Goal: Task Accomplishment & Management: Manage account settings

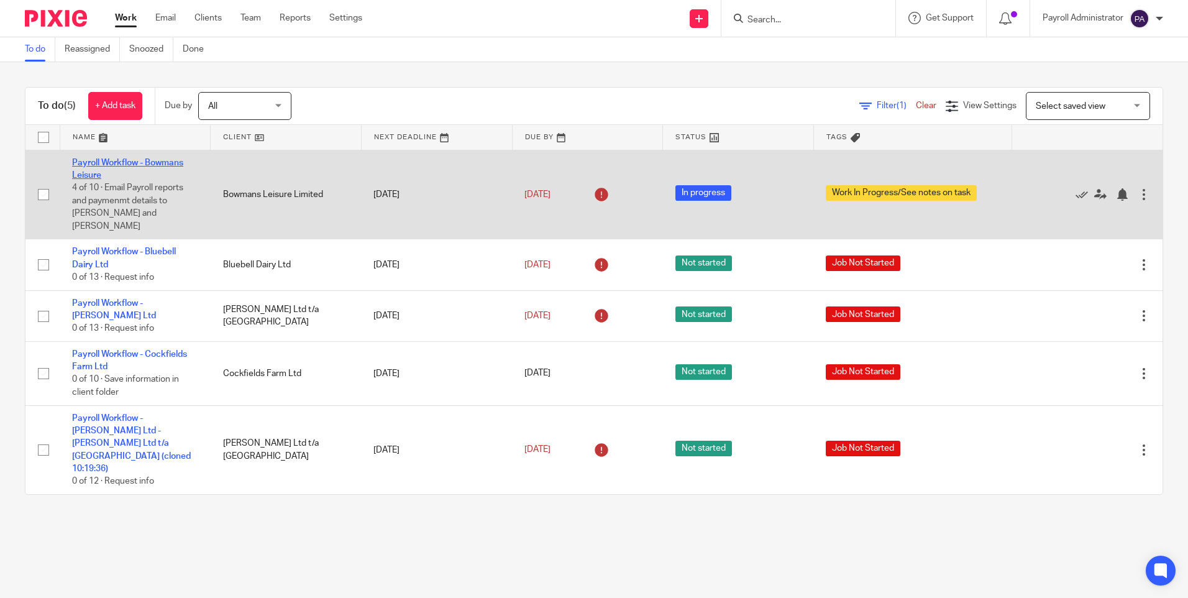
click at [159, 159] on link "Payroll Workflow - Bowmans Leisure" at bounding box center [127, 168] width 111 height 21
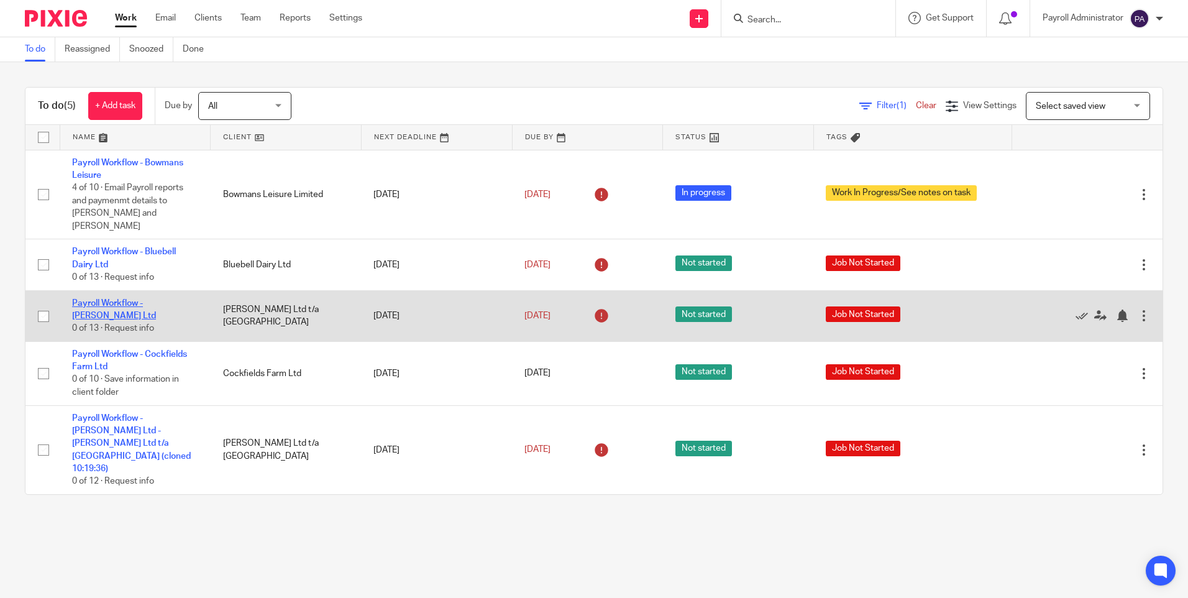
click at [140, 299] on link "Payroll Workflow - [PERSON_NAME] Ltd" at bounding box center [114, 309] width 84 height 21
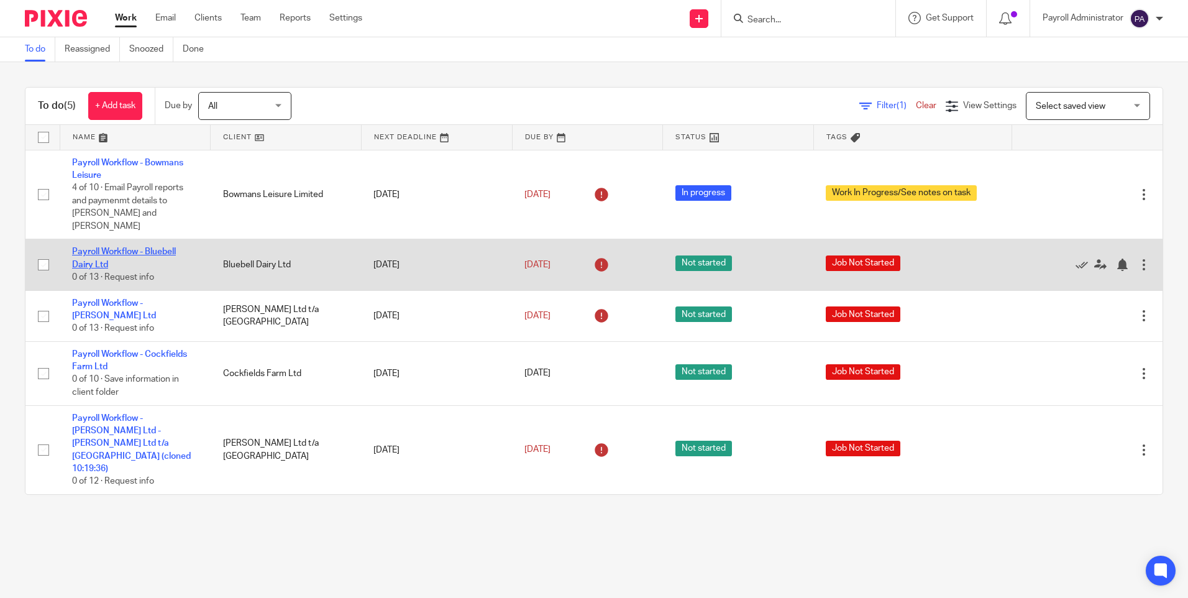
click at [150, 247] on link "Payroll Workflow - Bluebell Dairy Ltd" at bounding box center [124, 257] width 104 height 21
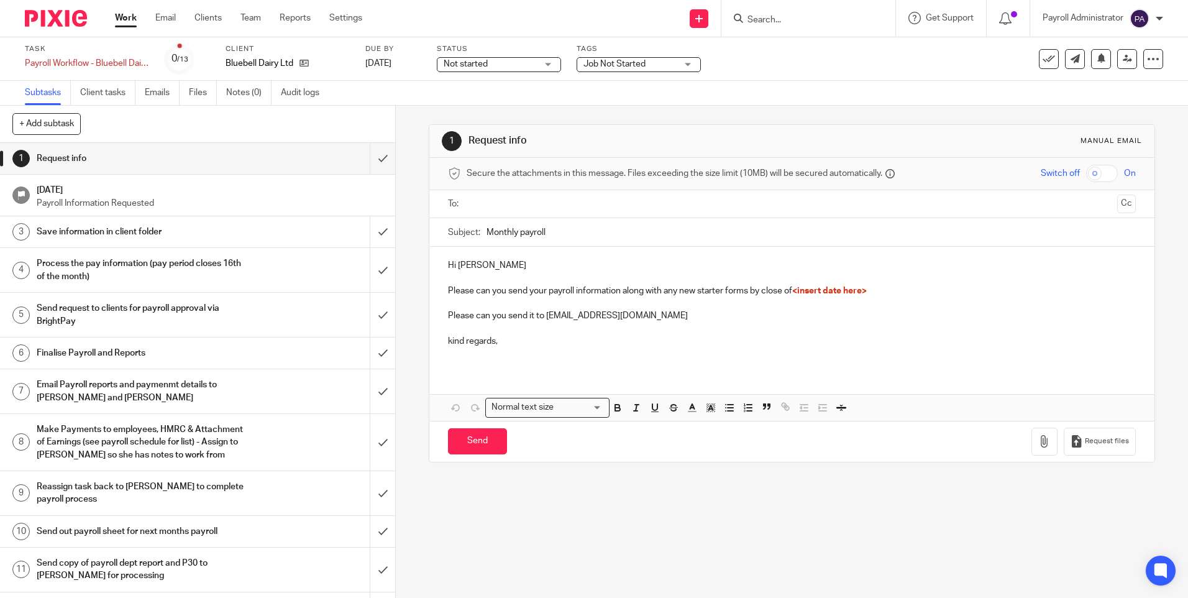
click at [529, 58] on span "Not started" at bounding box center [490, 64] width 93 height 13
click at [489, 107] on span "In progress" at bounding box center [466, 109] width 43 height 9
click at [619, 62] on span "Job Not Started" at bounding box center [614, 64] width 62 height 9
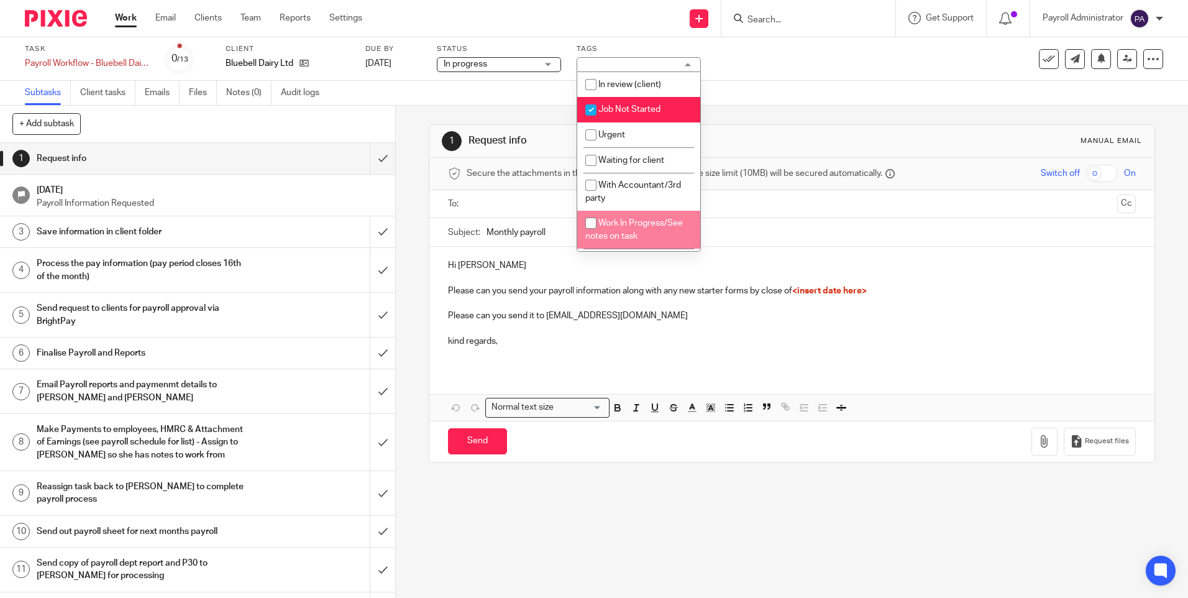
click at [649, 234] on span "Work In Progress/See notes on task" at bounding box center [634, 230] width 98 height 22
checkbox input "true"
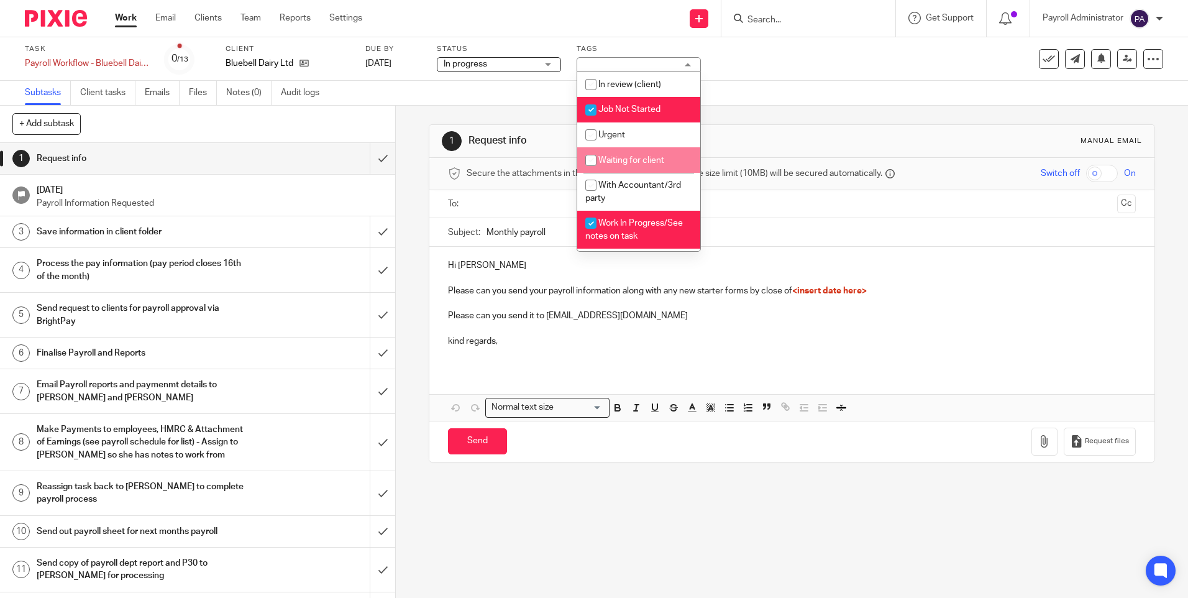
click at [588, 159] on input "checkbox" at bounding box center [591, 160] width 24 height 24
checkbox input "true"
click at [404, 226] on div "1 Request info Manual email Secure the attachments in this message. Files excee…" at bounding box center [792, 352] width 792 height 492
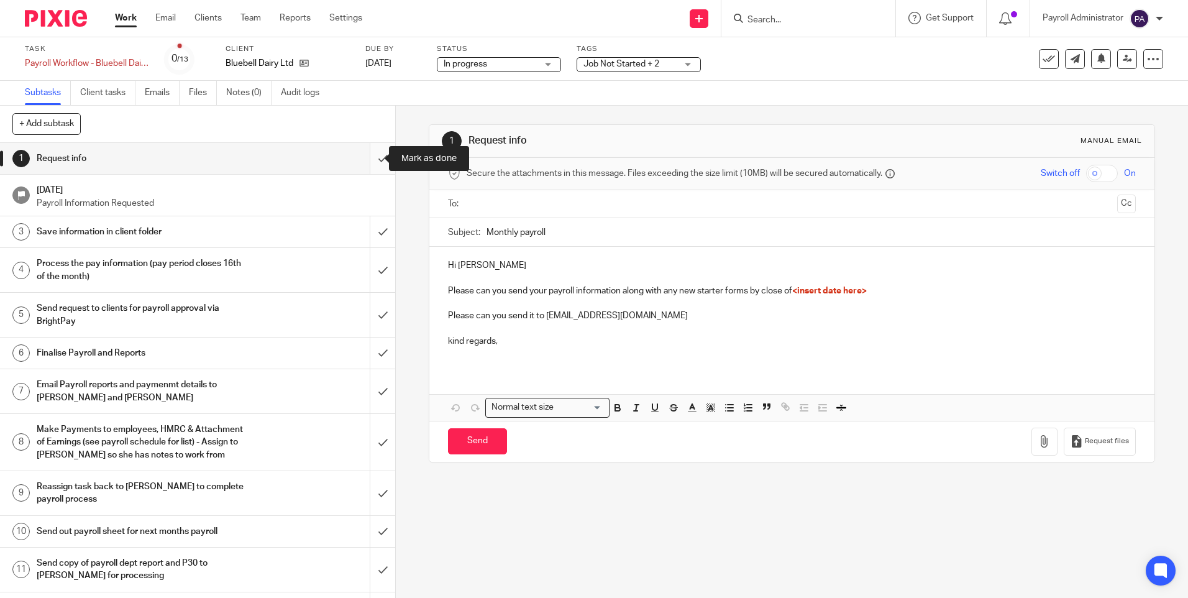
click at [365, 157] on input "submit" at bounding box center [197, 158] width 395 height 31
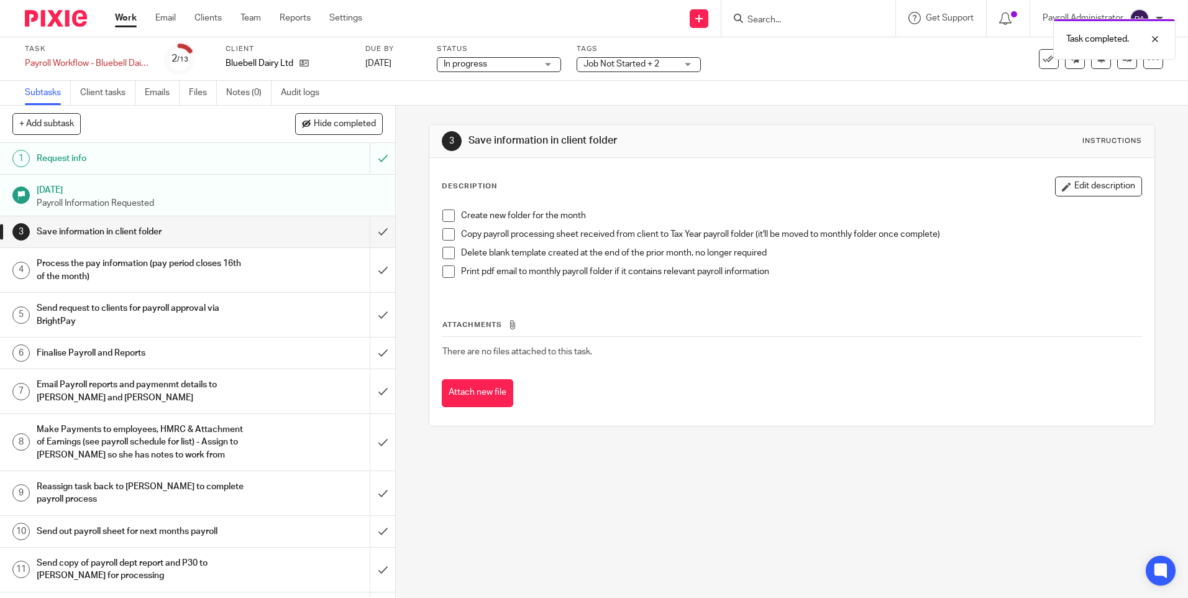
click at [445, 212] on span at bounding box center [448, 215] width 12 height 12
click at [442, 236] on span at bounding box center [448, 234] width 12 height 12
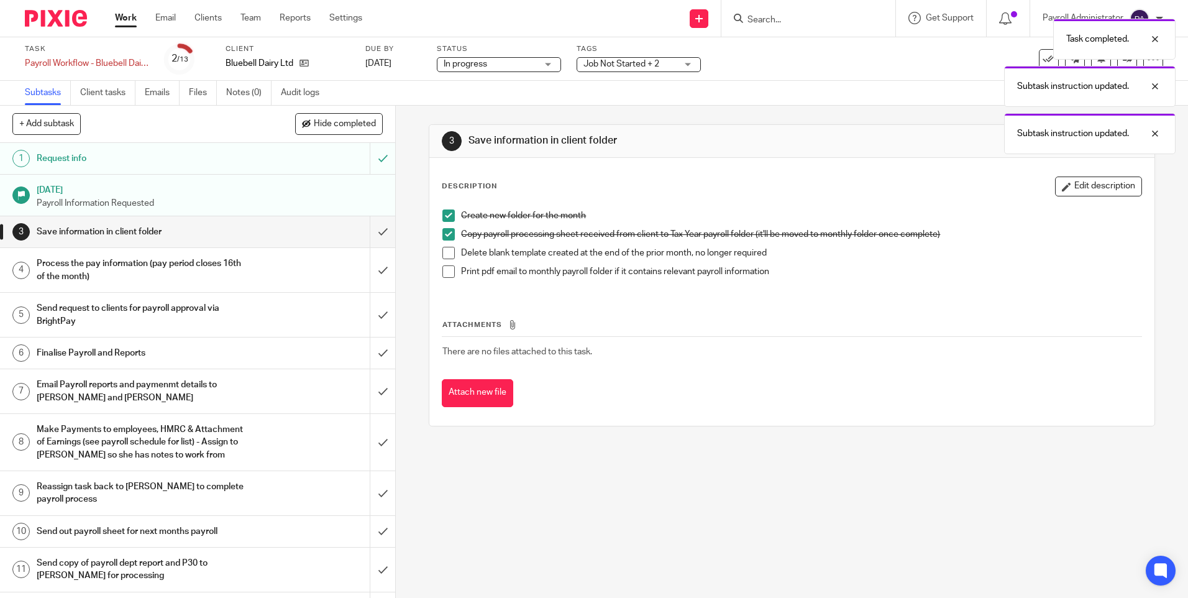
click at [442, 255] on span at bounding box center [448, 253] width 12 height 12
click at [445, 273] on span at bounding box center [448, 271] width 12 height 12
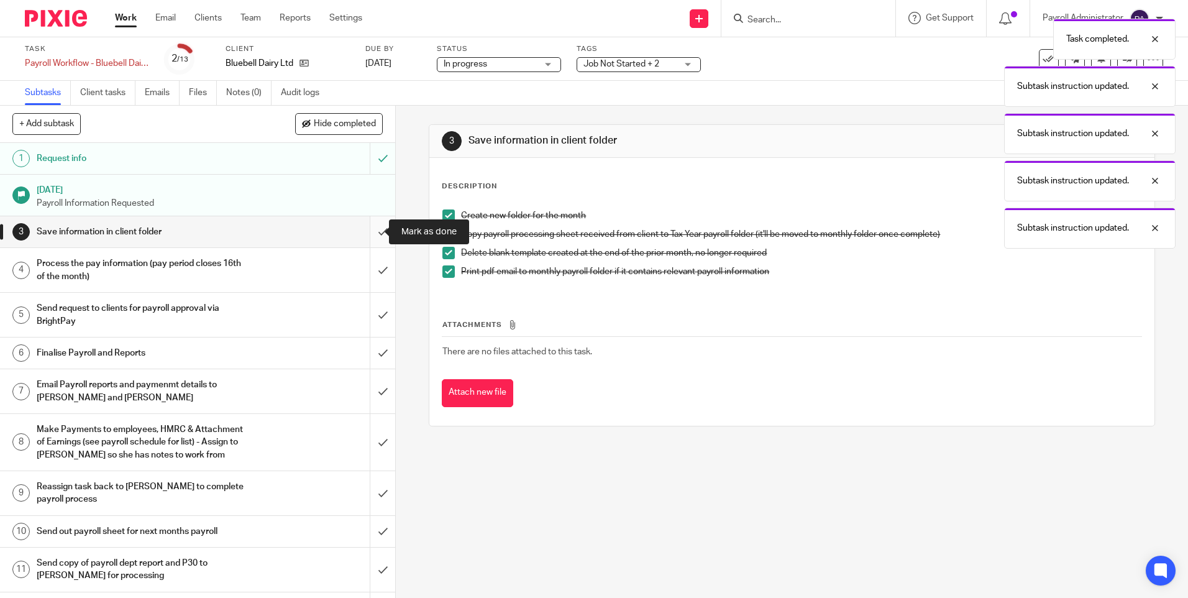
click at [372, 232] on input "submit" at bounding box center [197, 231] width 395 height 31
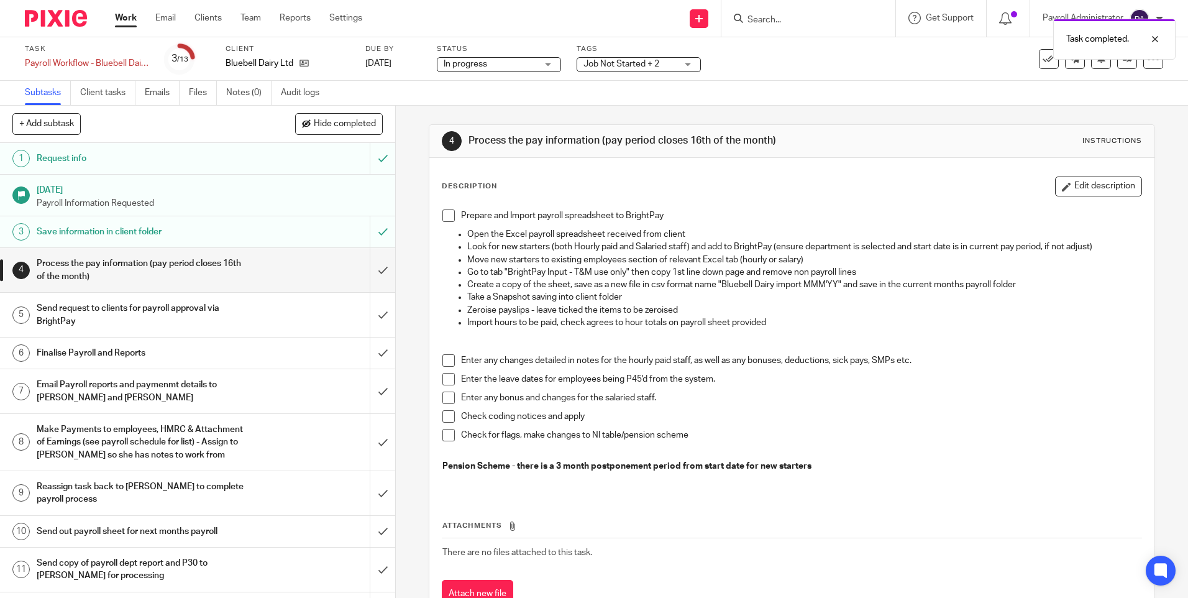
drag, startPoint x: 442, startPoint y: 215, endPoint x: 445, endPoint y: 265, distance: 50.4
click at [442, 216] on span at bounding box center [448, 215] width 12 height 12
click at [442, 358] on span at bounding box center [448, 360] width 12 height 12
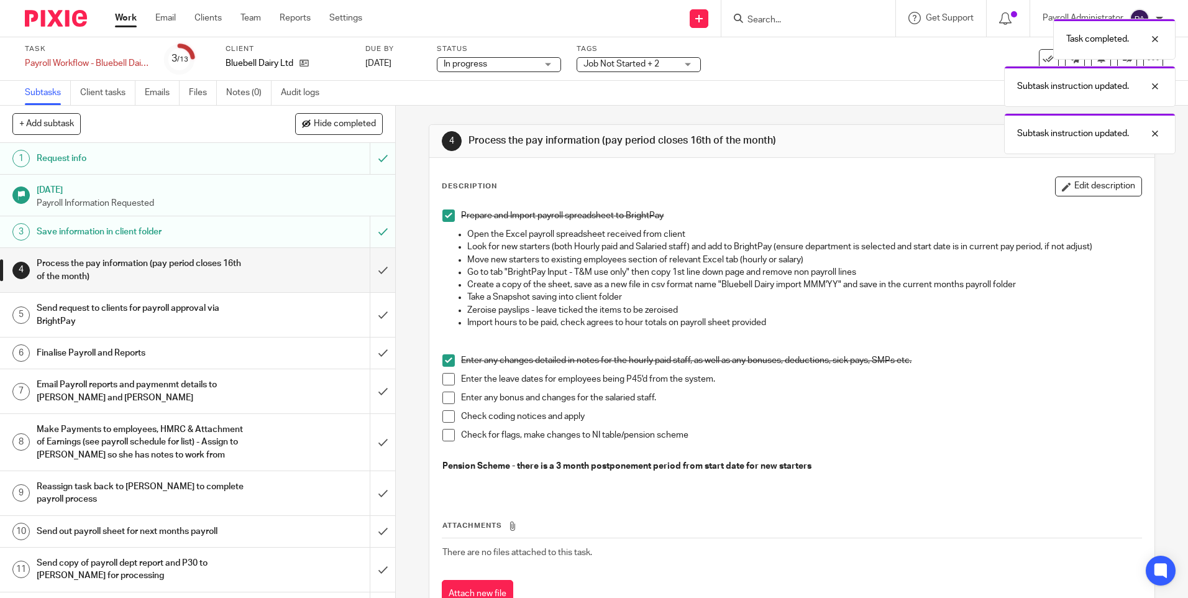
click at [442, 385] on li "Enter the leave dates for employees being P45'd from the system." at bounding box center [791, 382] width 698 height 19
click at [442, 403] on span at bounding box center [448, 397] width 12 height 12
click at [443, 384] on span at bounding box center [448, 379] width 12 height 12
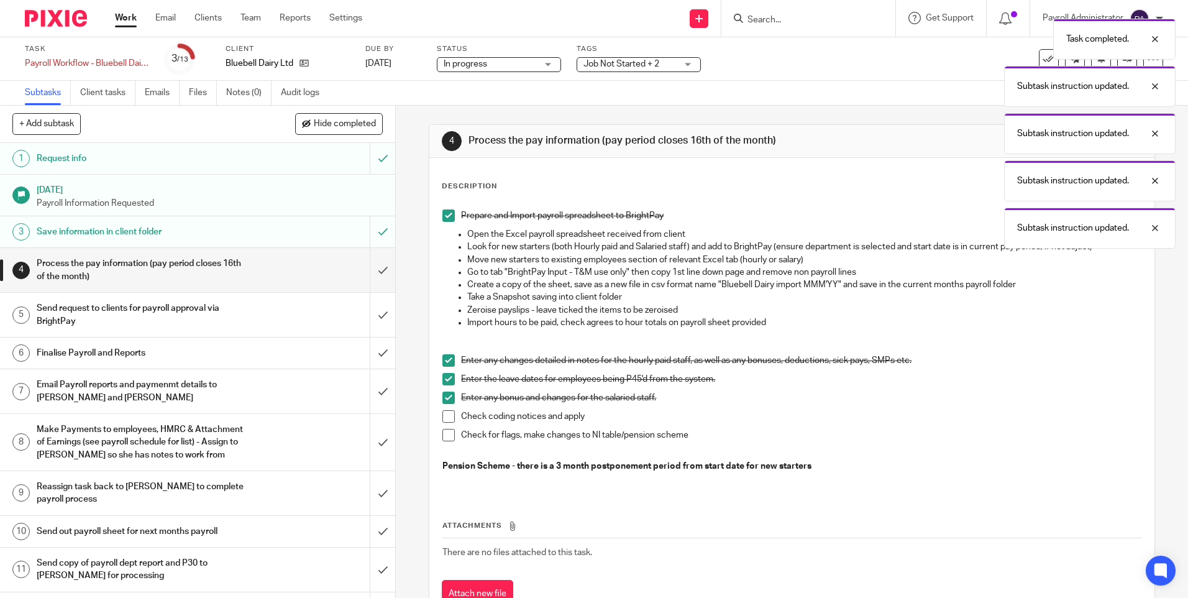
click at [444, 378] on span at bounding box center [448, 379] width 12 height 12
click at [442, 416] on span at bounding box center [448, 416] width 12 height 12
click at [448, 381] on span at bounding box center [448, 379] width 12 height 12
click at [445, 435] on span at bounding box center [448, 435] width 12 height 12
click at [368, 269] on input "submit" at bounding box center [197, 270] width 395 height 44
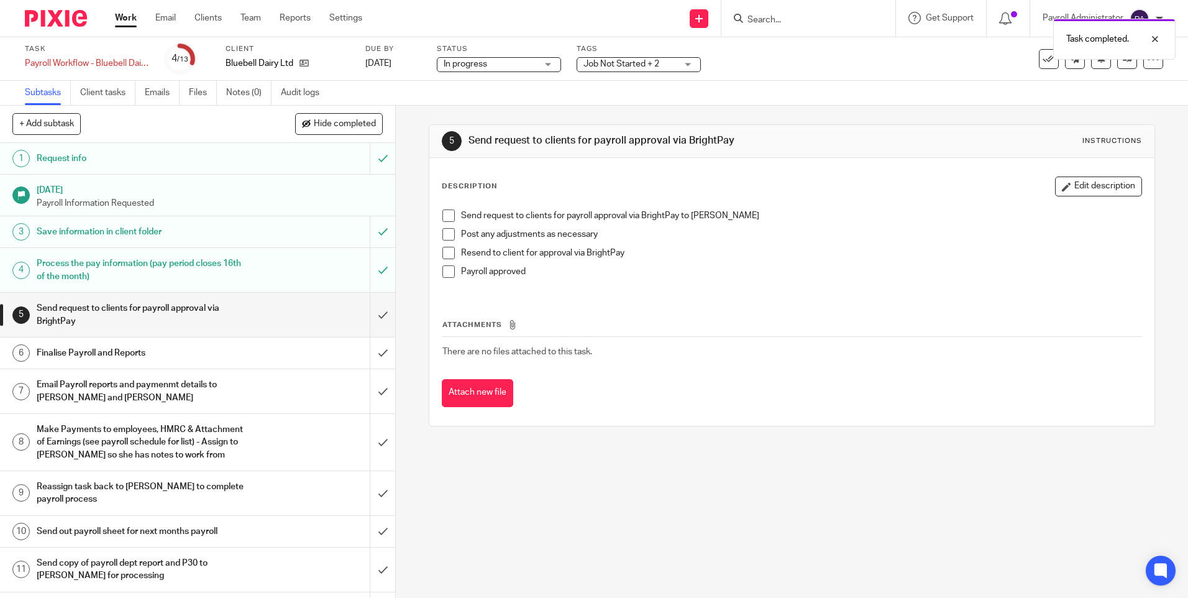
click at [444, 217] on span at bounding box center [448, 215] width 12 height 12
click at [122, 16] on link "Work" at bounding box center [126, 18] width 22 height 12
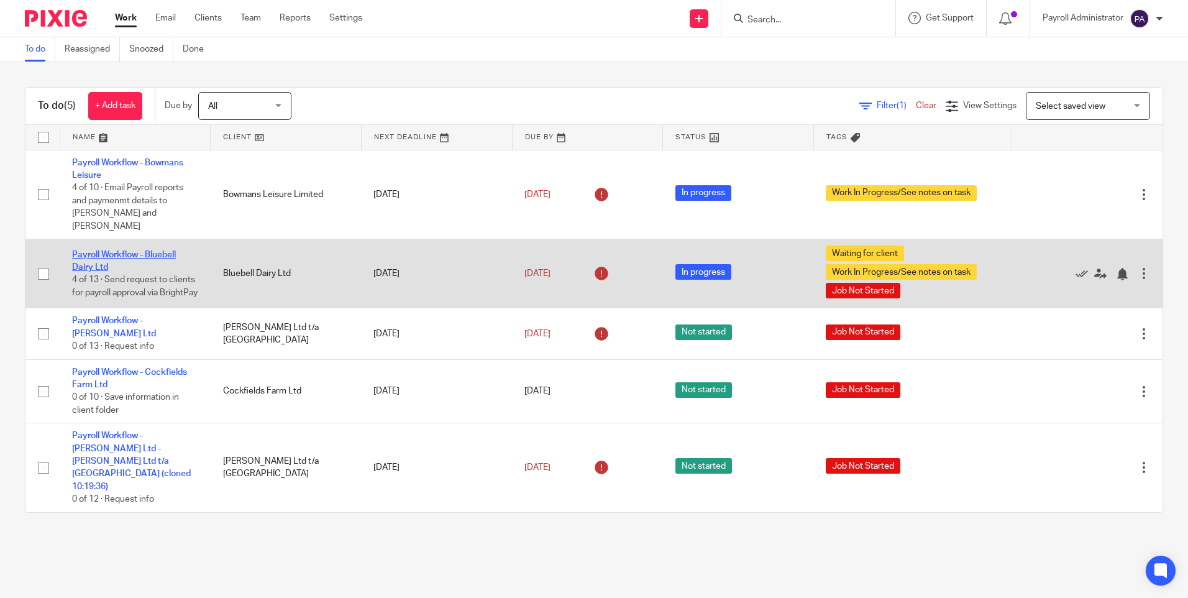
click at [157, 250] on link "Payroll Workflow - Bluebell Dairy Ltd" at bounding box center [124, 260] width 104 height 21
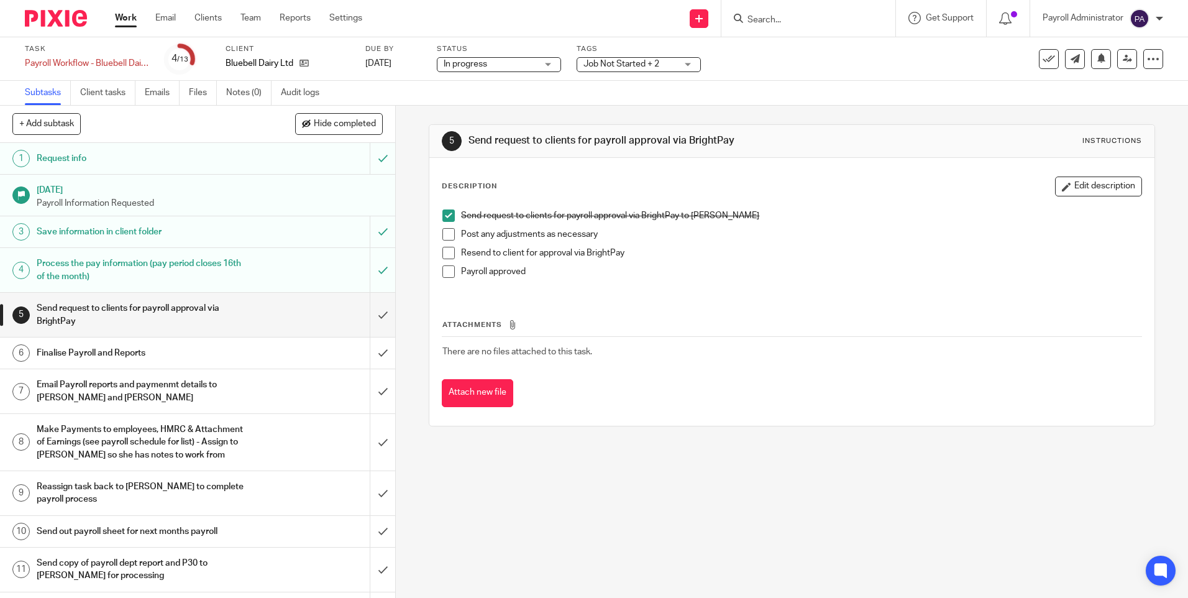
click at [637, 68] on span "Job Not Started + 2" at bounding box center [629, 64] width 93 height 13
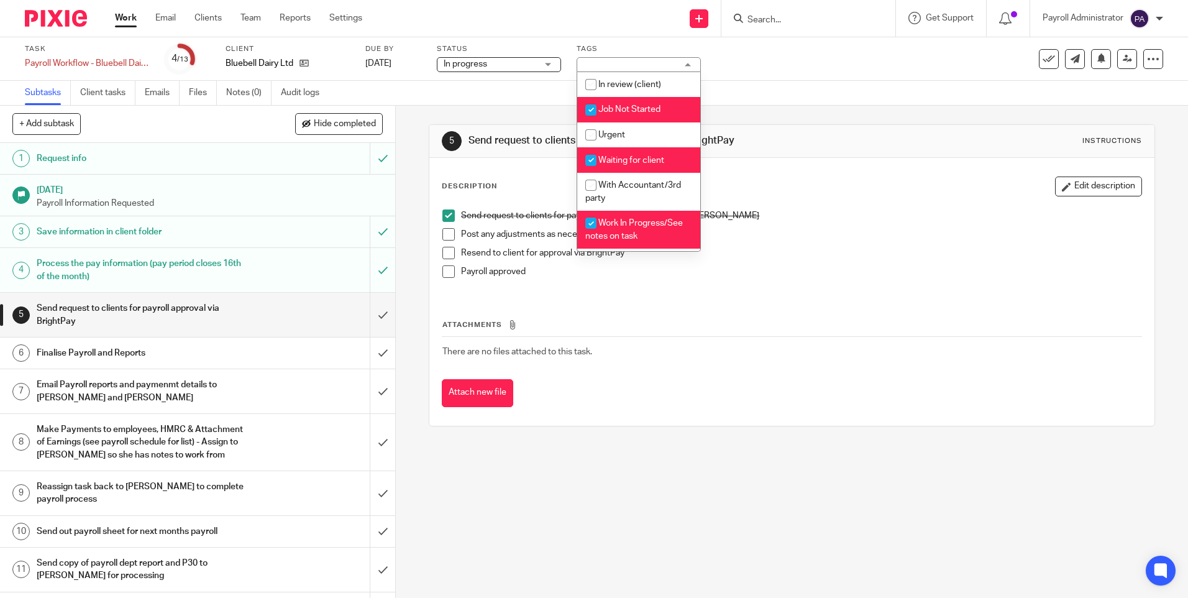
click at [582, 106] on input "checkbox" at bounding box center [591, 110] width 24 height 24
checkbox input "false"
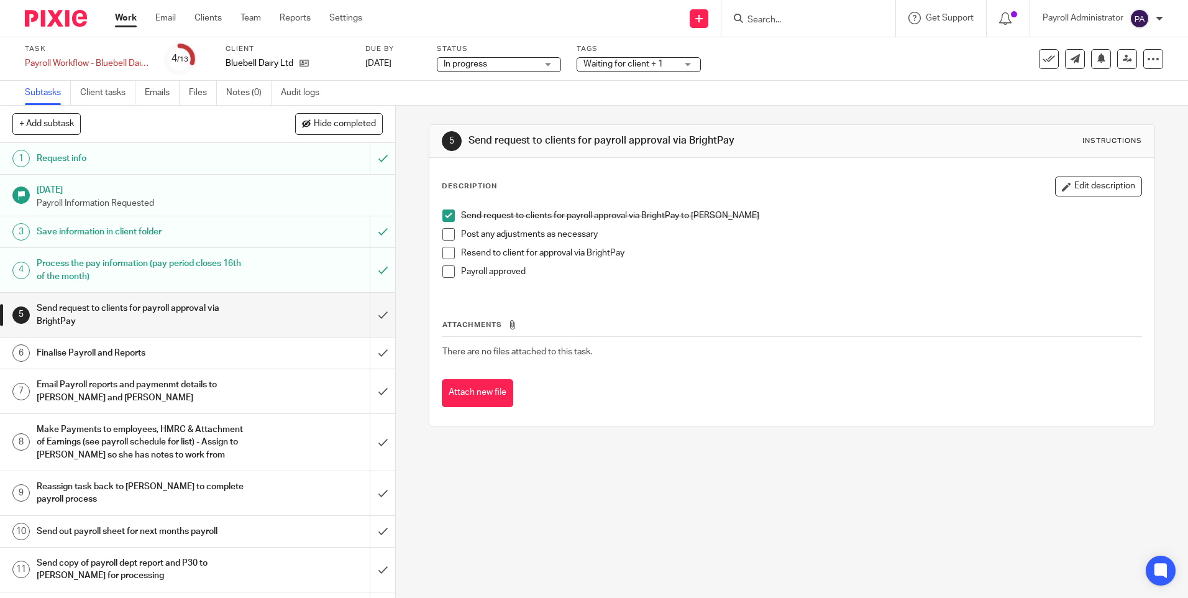
click at [400, 119] on div "5 Send request to clients for payroll approval via BrightPay Instructions Descr…" at bounding box center [792, 352] width 792 height 492
click at [127, 16] on link "Work" at bounding box center [126, 18] width 22 height 12
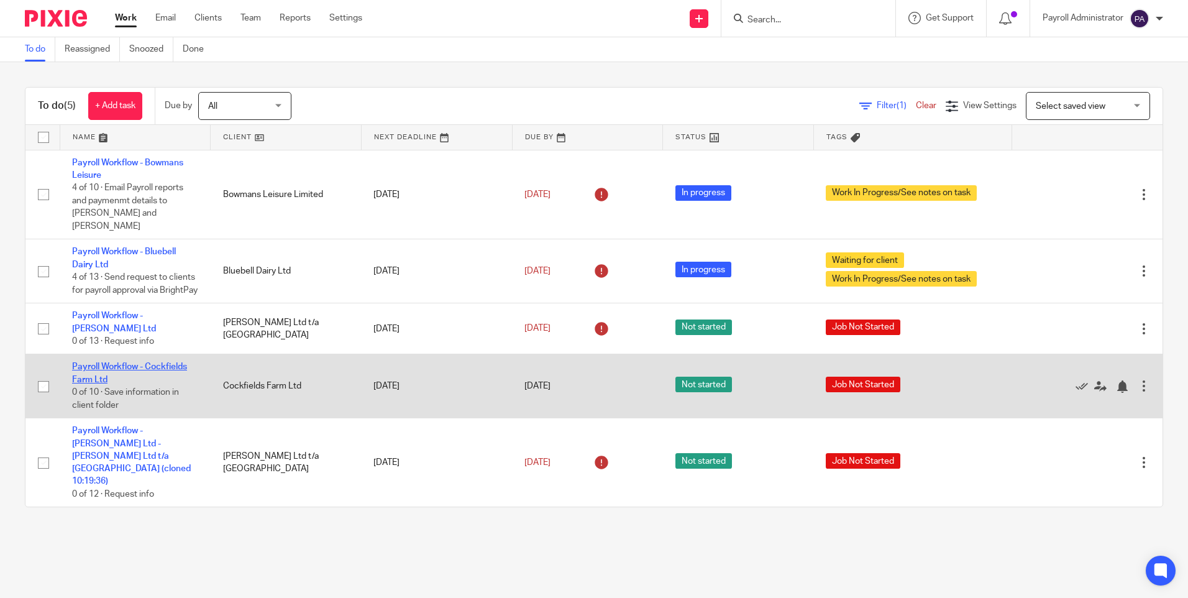
click at [132, 366] on link "Payroll Workflow - Cockfields Farm Ltd" at bounding box center [129, 372] width 115 height 21
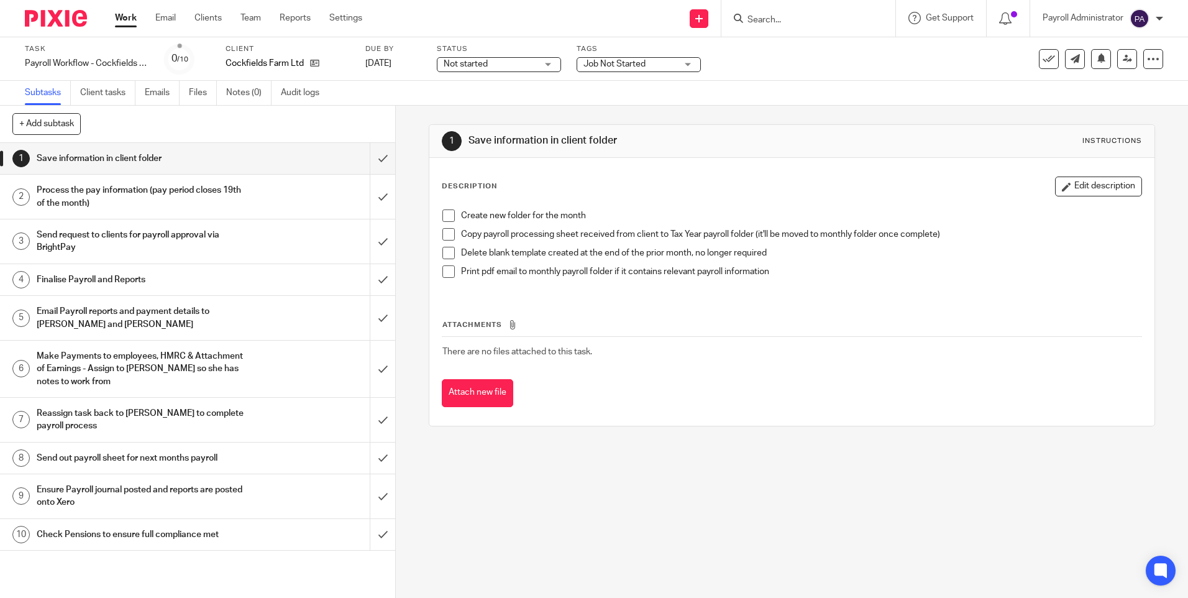
click at [483, 62] on span "Not started" at bounding box center [466, 64] width 44 height 9
click at [468, 109] on span "In progress" at bounding box center [466, 109] width 43 height 9
click at [598, 67] on span "Job Not Started" at bounding box center [614, 64] width 62 height 9
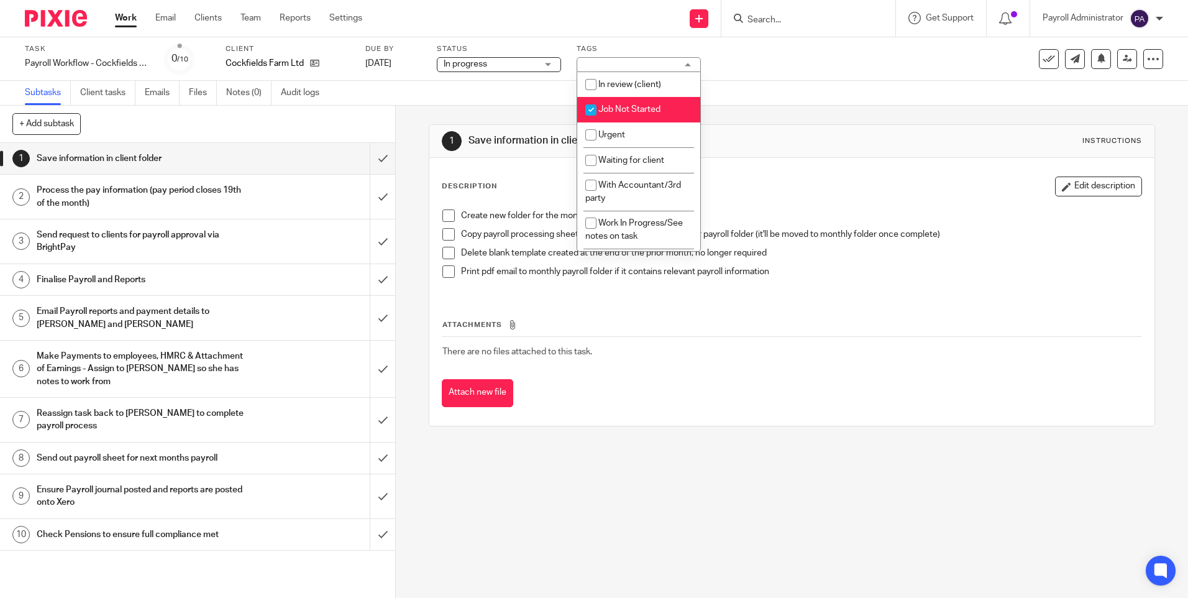
click at [587, 105] on input "checkbox" at bounding box center [591, 110] width 24 height 24
checkbox input "false"
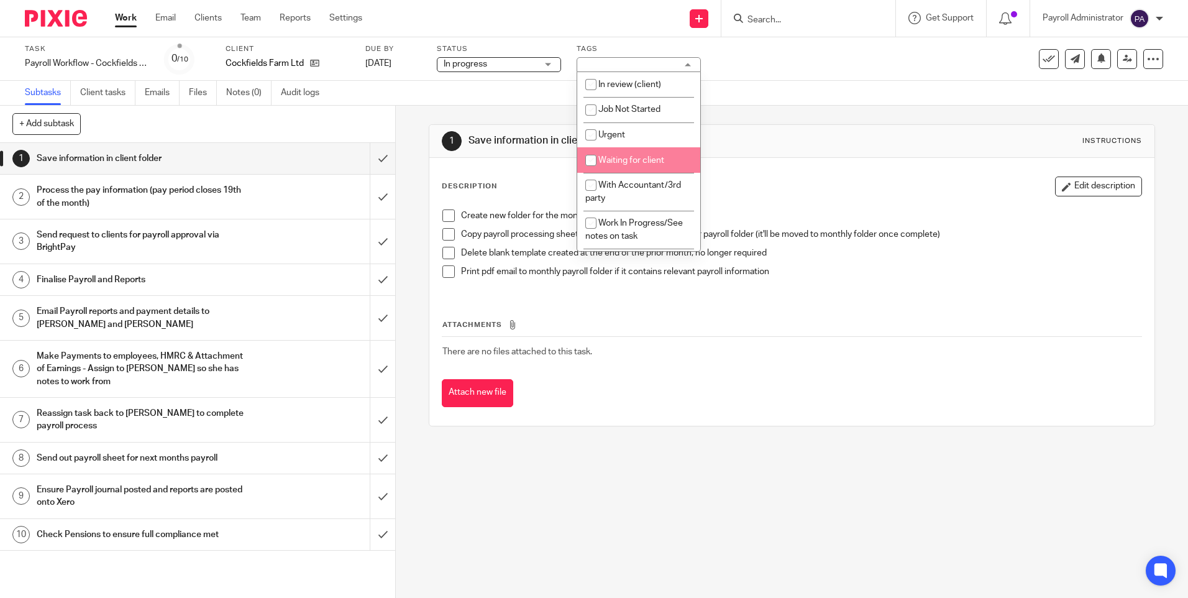
click at [608, 159] on span "Waiting for client" at bounding box center [631, 160] width 66 height 9
checkbox input "true"
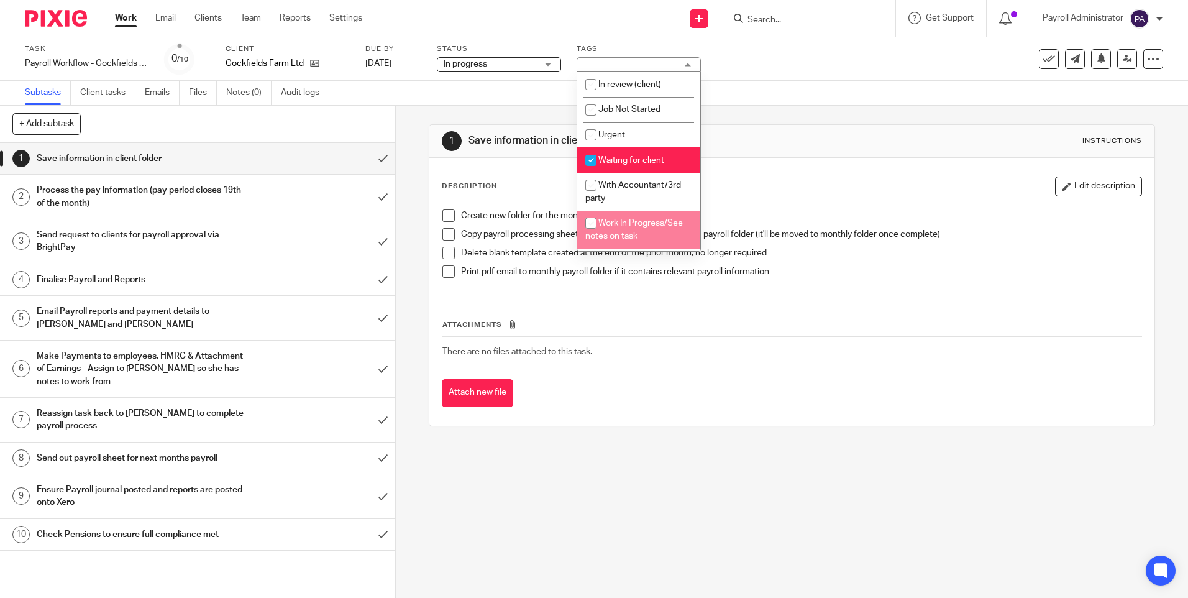
click at [648, 236] on span "Work In Progress/See notes on task" at bounding box center [634, 230] width 98 height 22
checkbox input "true"
click at [875, 335] on th "Attachments" at bounding box center [792, 328] width 700 height 18
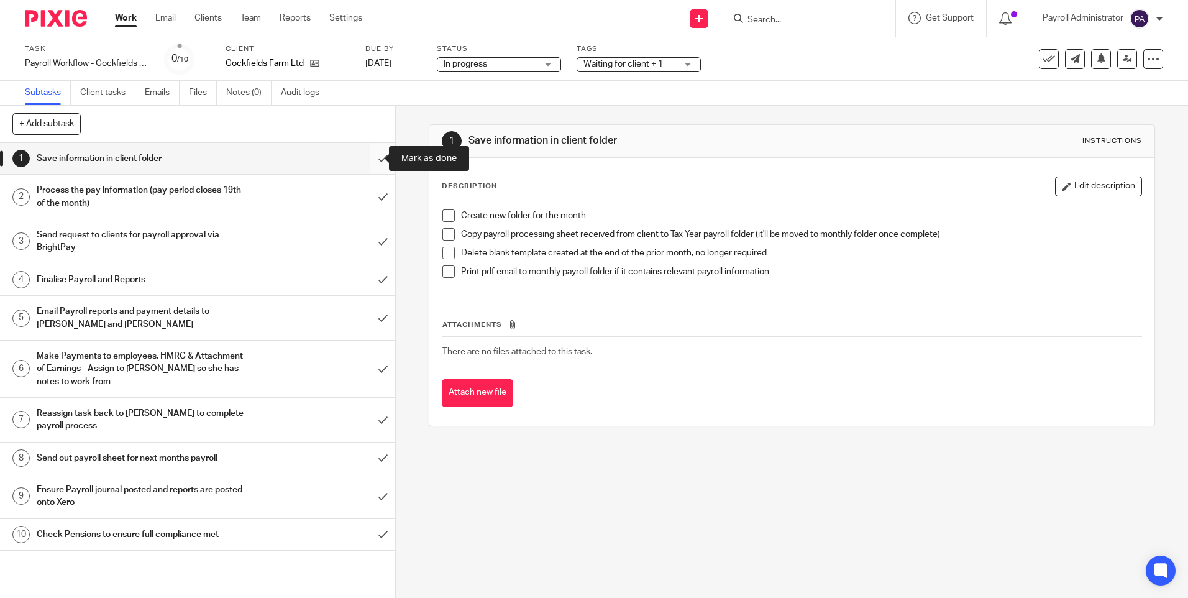
click at [369, 163] on input "submit" at bounding box center [197, 158] width 395 height 31
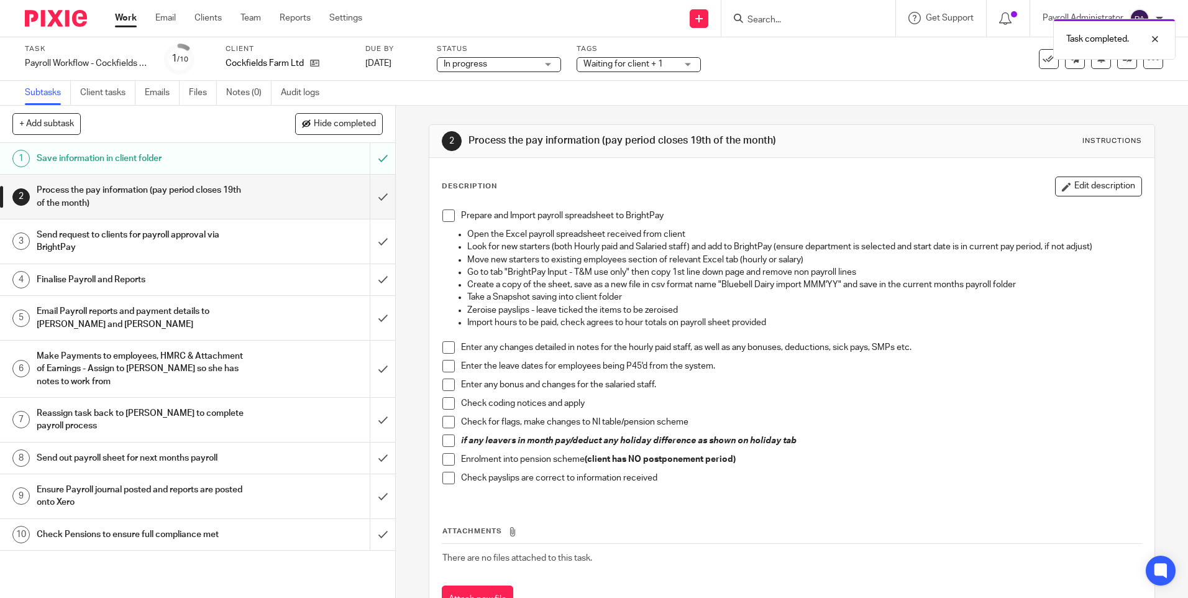
click at [312, 158] on div "Save information in client folder" at bounding box center [197, 158] width 321 height 19
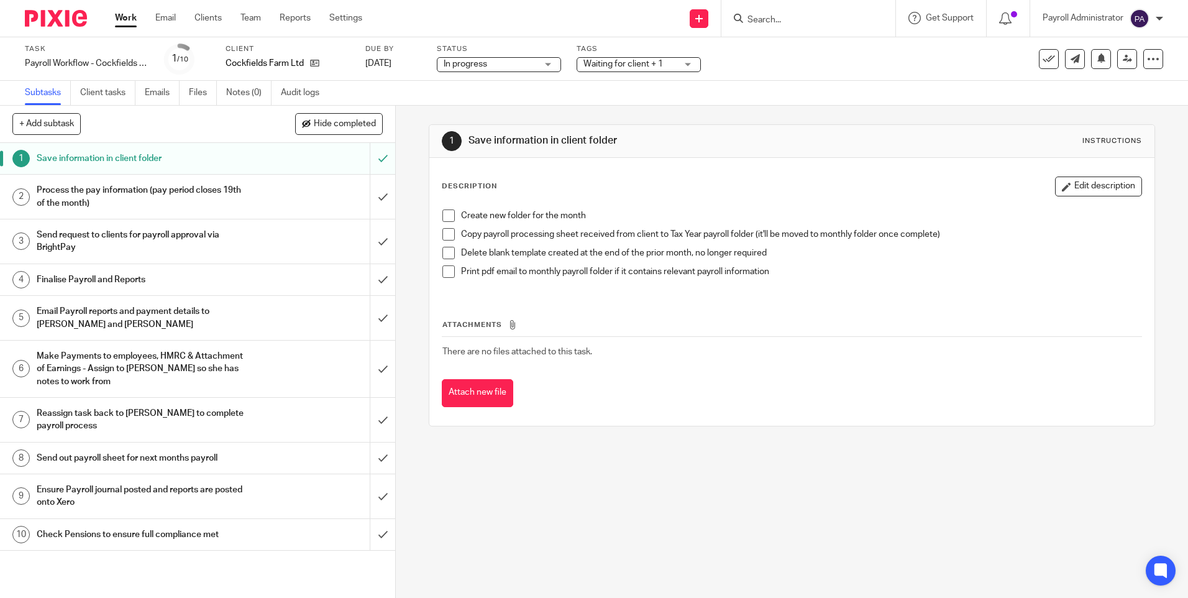
click at [442, 213] on span at bounding box center [448, 215] width 12 height 12
click at [444, 236] on span at bounding box center [448, 234] width 12 height 12
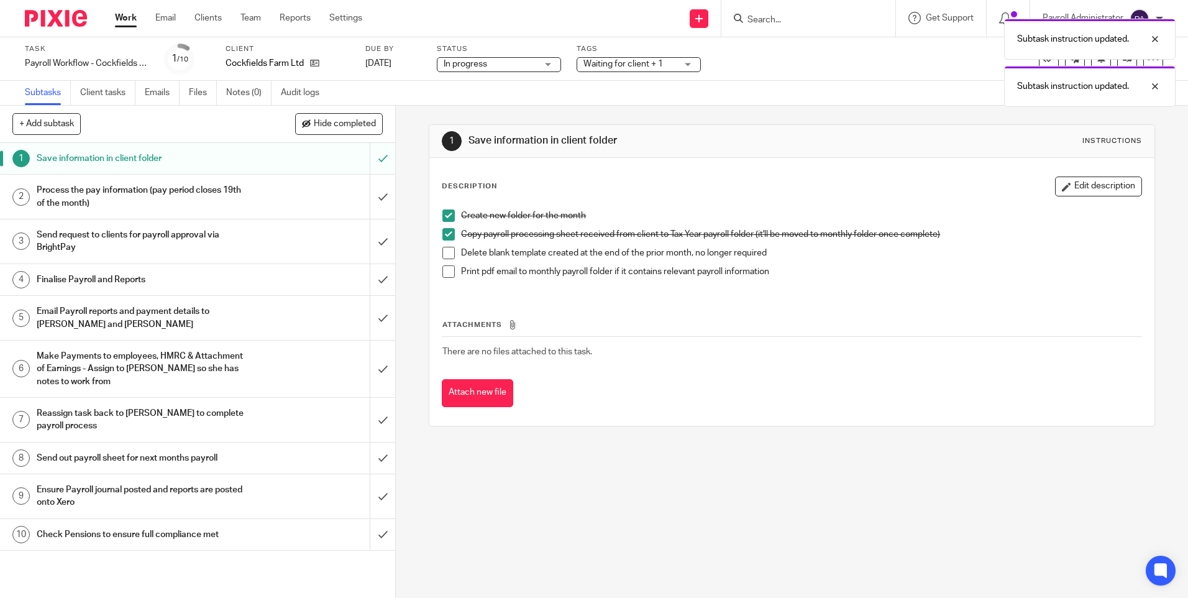
click at [447, 253] on span at bounding box center [448, 253] width 12 height 12
click at [447, 274] on span at bounding box center [448, 271] width 12 height 12
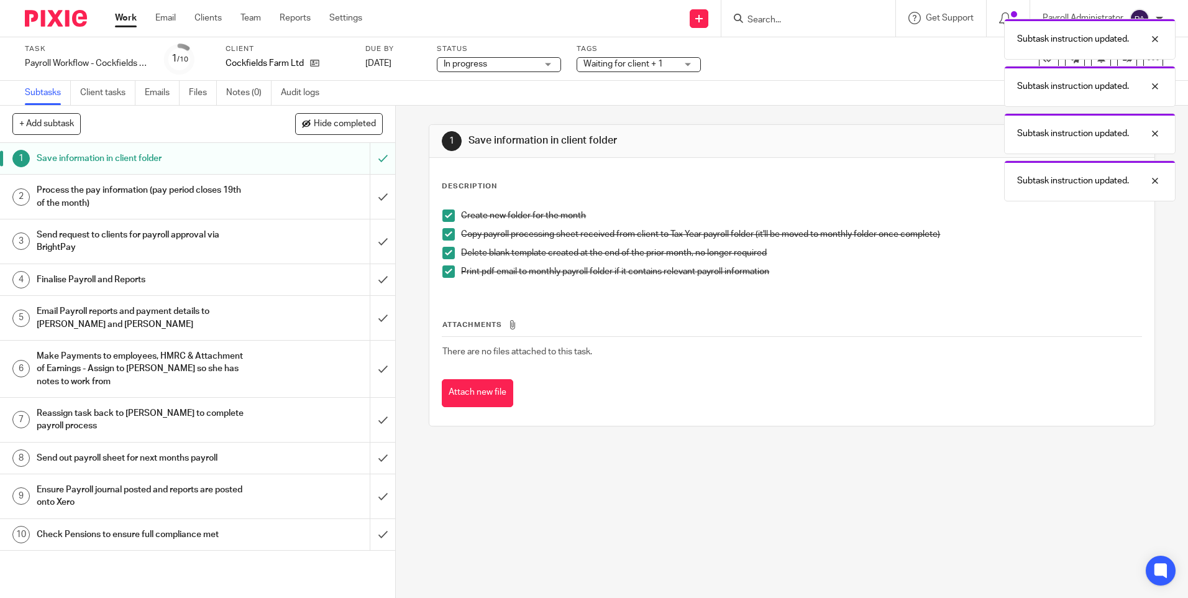
click at [280, 195] on div "Process the pay information (pay period closes 19th of the month)" at bounding box center [197, 197] width 321 height 32
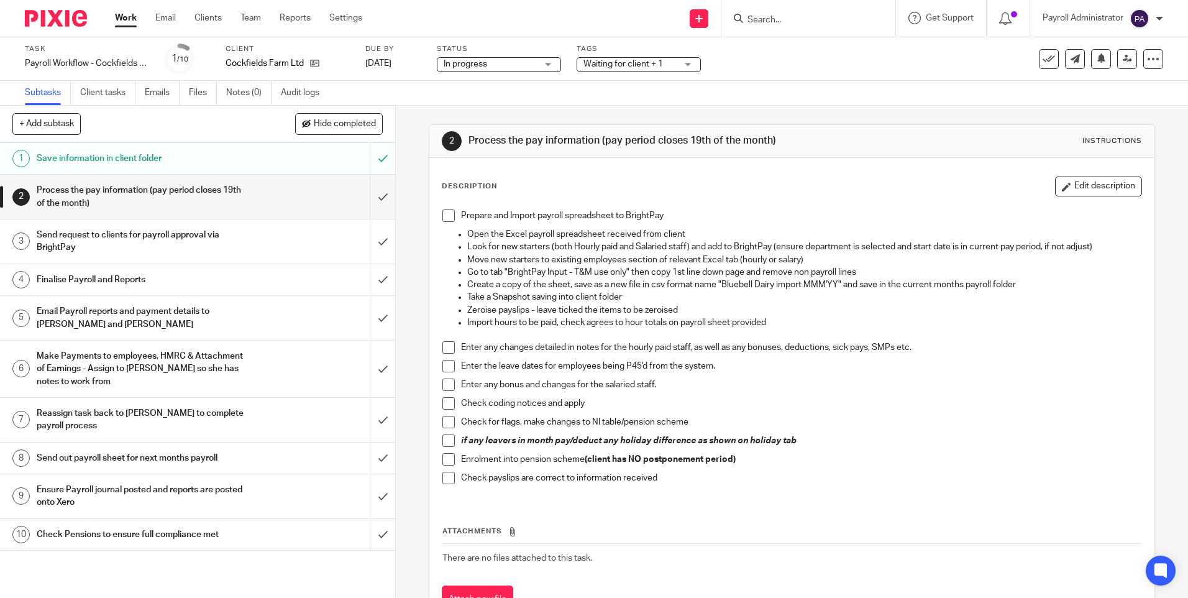
click at [448, 218] on span at bounding box center [448, 215] width 12 height 12
click at [449, 349] on span at bounding box center [448, 347] width 12 height 12
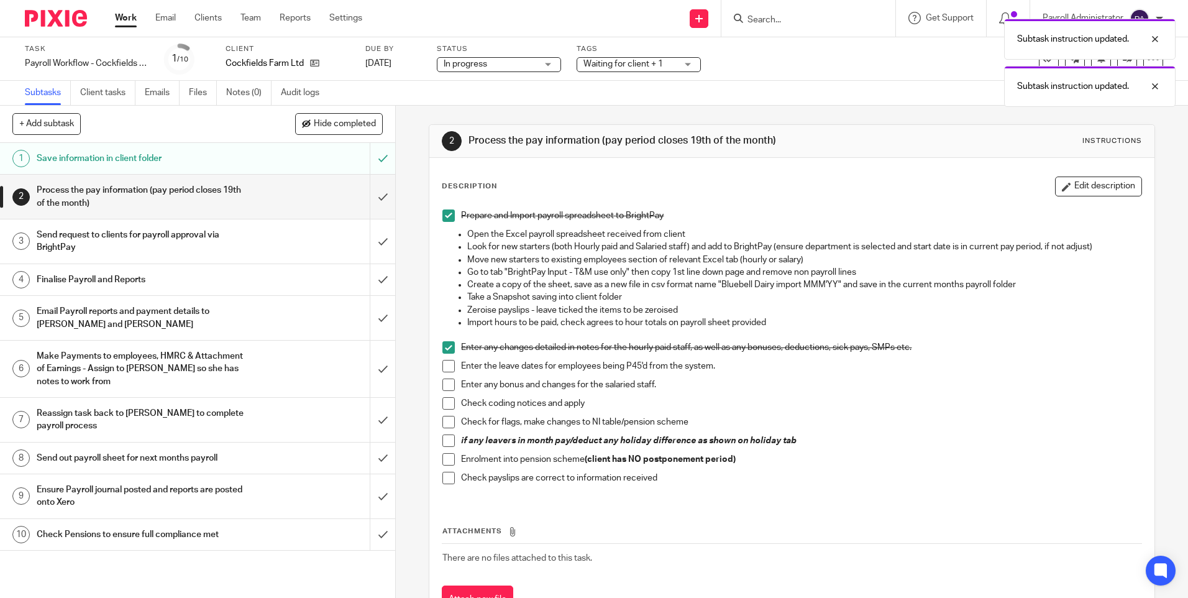
click at [445, 368] on span at bounding box center [448, 366] width 12 height 12
click at [444, 396] on li "Enter any bonus and changes for the salaried staff." at bounding box center [791, 387] width 698 height 19
click at [445, 385] on span at bounding box center [448, 384] width 12 height 12
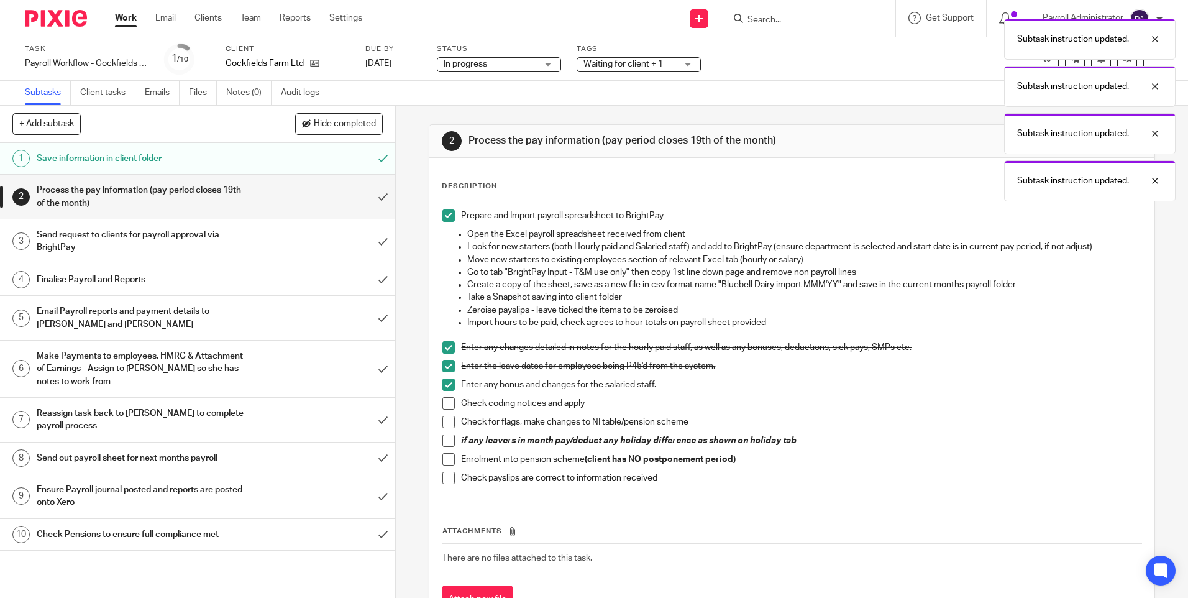
click at [445, 404] on span at bounding box center [448, 403] width 12 height 12
click at [445, 431] on li "Check for flags, make changes to NI table/pension scheme" at bounding box center [791, 425] width 698 height 19
click at [443, 421] on span at bounding box center [448, 422] width 12 height 12
drag, startPoint x: 444, startPoint y: 437, endPoint x: 447, endPoint y: 447, distance: 10.9
click at [445, 439] on span at bounding box center [448, 440] width 12 height 12
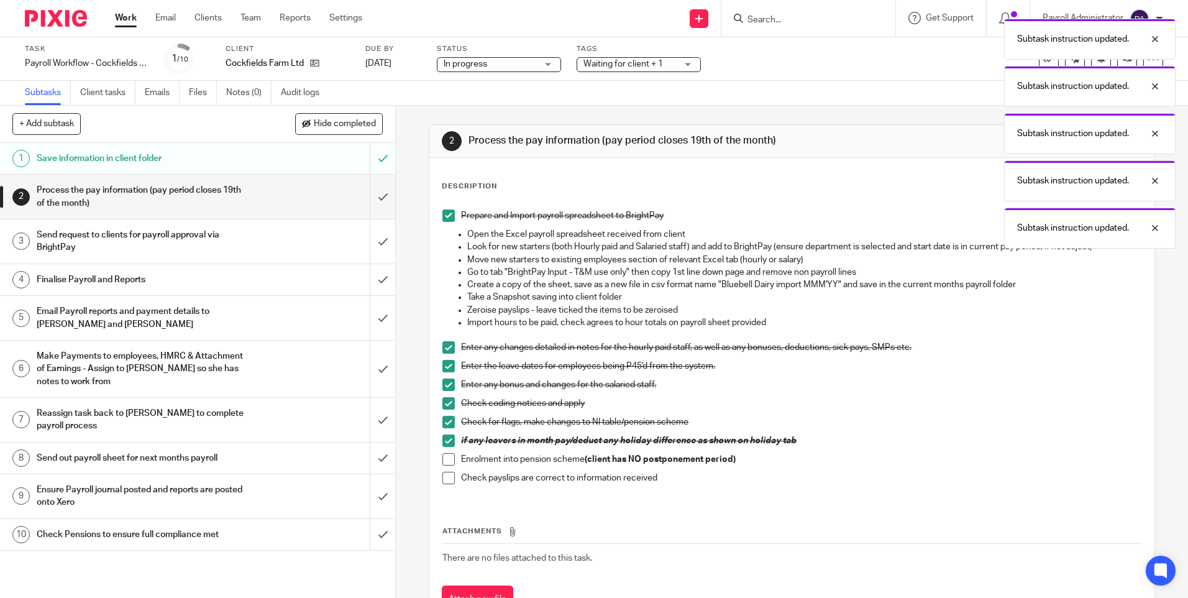
click at [448, 460] on span at bounding box center [448, 459] width 12 height 12
click at [446, 481] on span at bounding box center [448, 478] width 12 height 12
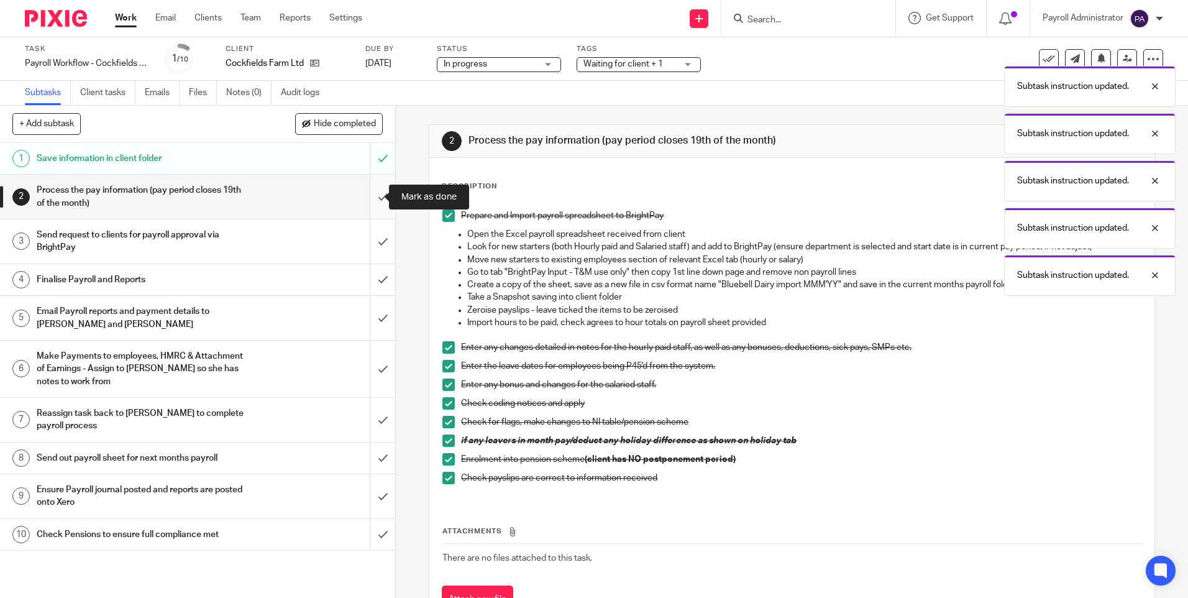
click at [374, 197] on input "submit" at bounding box center [197, 197] width 395 height 44
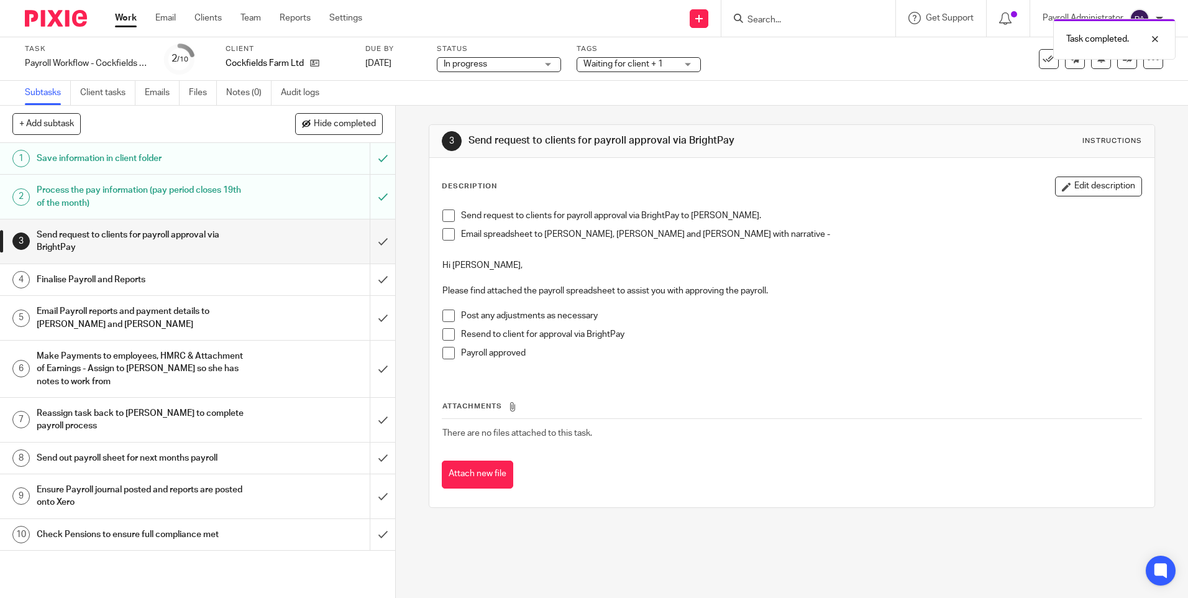
click at [442, 212] on span at bounding box center [448, 215] width 12 height 12
click at [444, 231] on span at bounding box center [448, 234] width 12 height 12
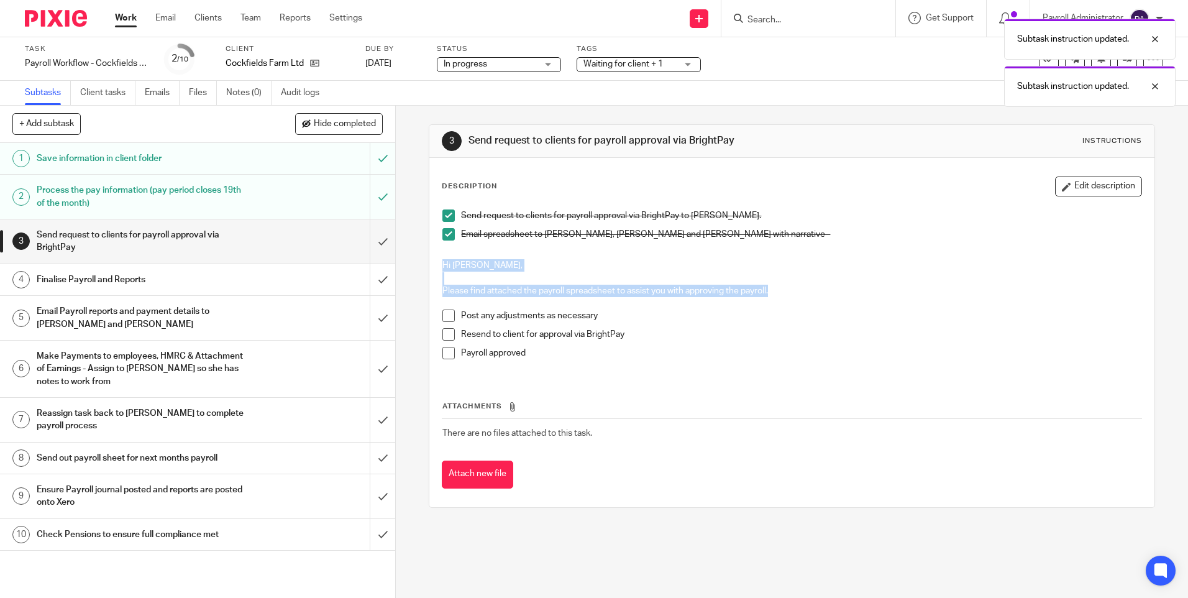
drag, startPoint x: 769, startPoint y: 290, endPoint x: 432, endPoint y: 267, distance: 337.0
click at [436, 267] on div "Send request to clients for payroll approval via BrightPay to Lucinda Mort. Ema…" at bounding box center [791, 288] width 711 height 171
copy div "Hi Lucinda, Please find attached the payroll spreadsheet to assist you with app…"
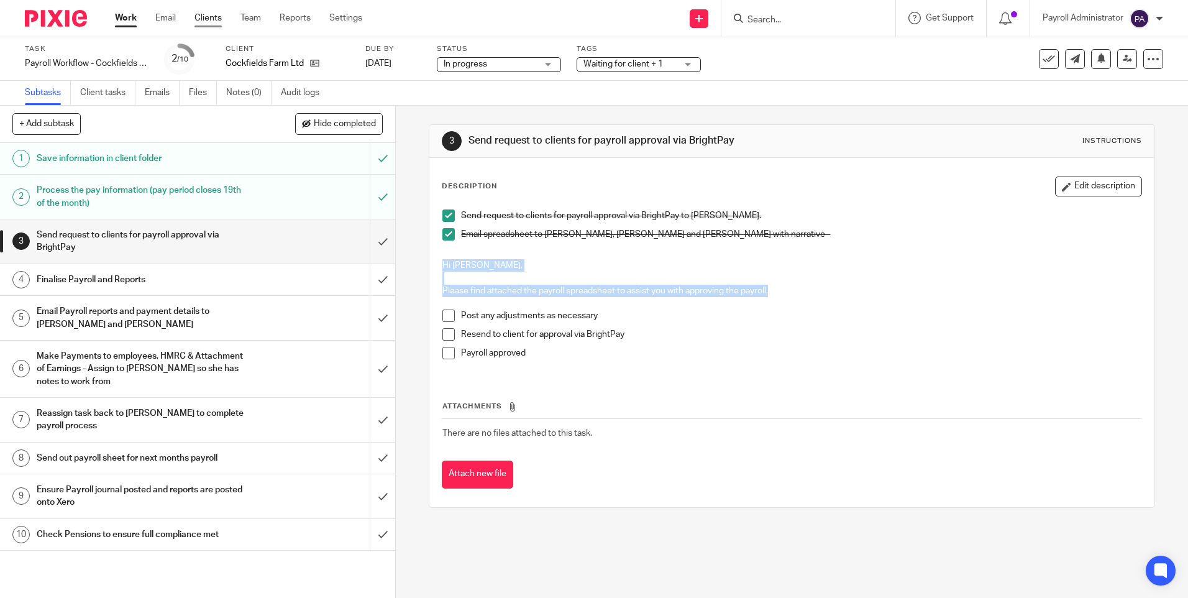
click at [221, 15] on link "Clients" at bounding box center [207, 18] width 27 height 12
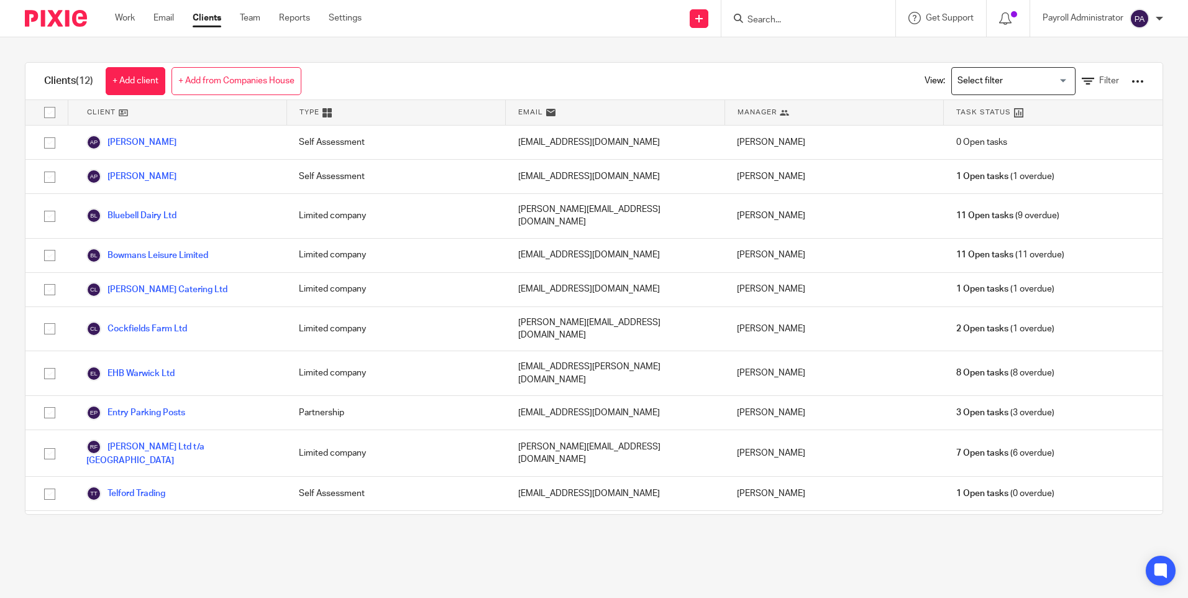
click at [842, 21] on input "Search" at bounding box center [802, 20] width 112 height 11
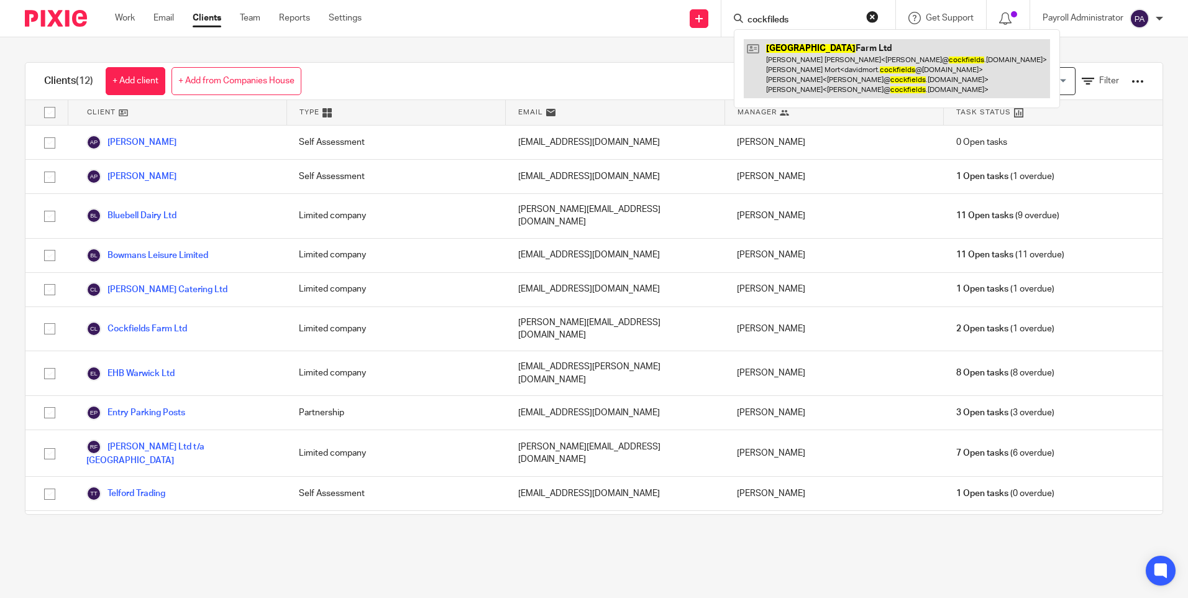
type input "cockfileds"
click at [946, 83] on link at bounding box center [897, 68] width 306 height 59
click at [830, 63] on link at bounding box center [897, 68] width 306 height 59
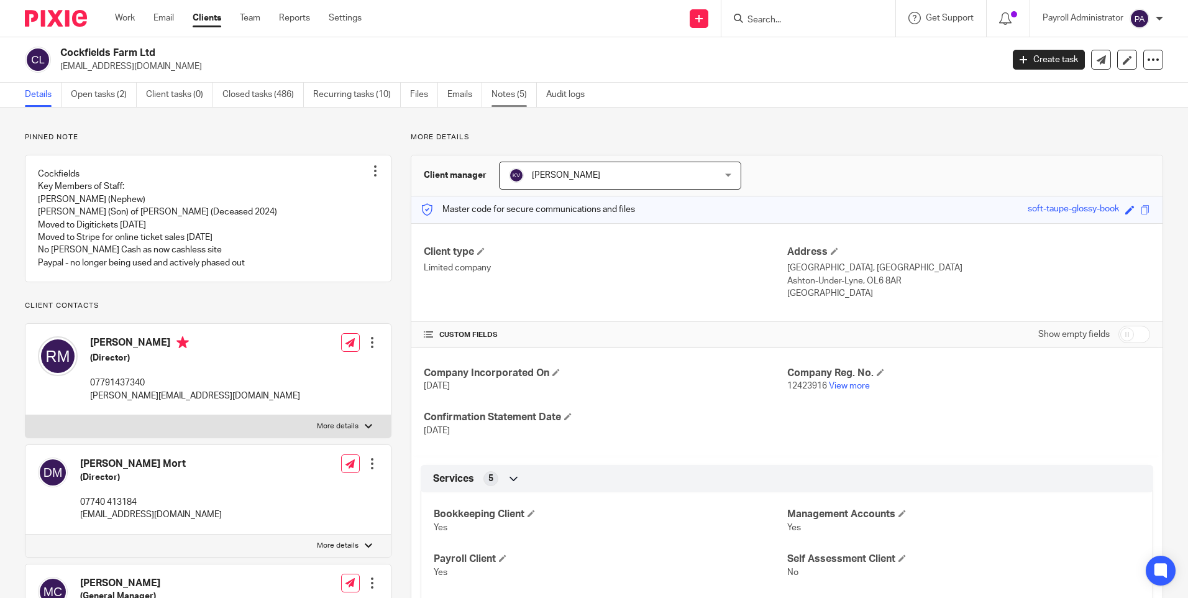
click at [517, 96] on link "Notes (5)" at bounding box center [513, 95] width 45 height 24
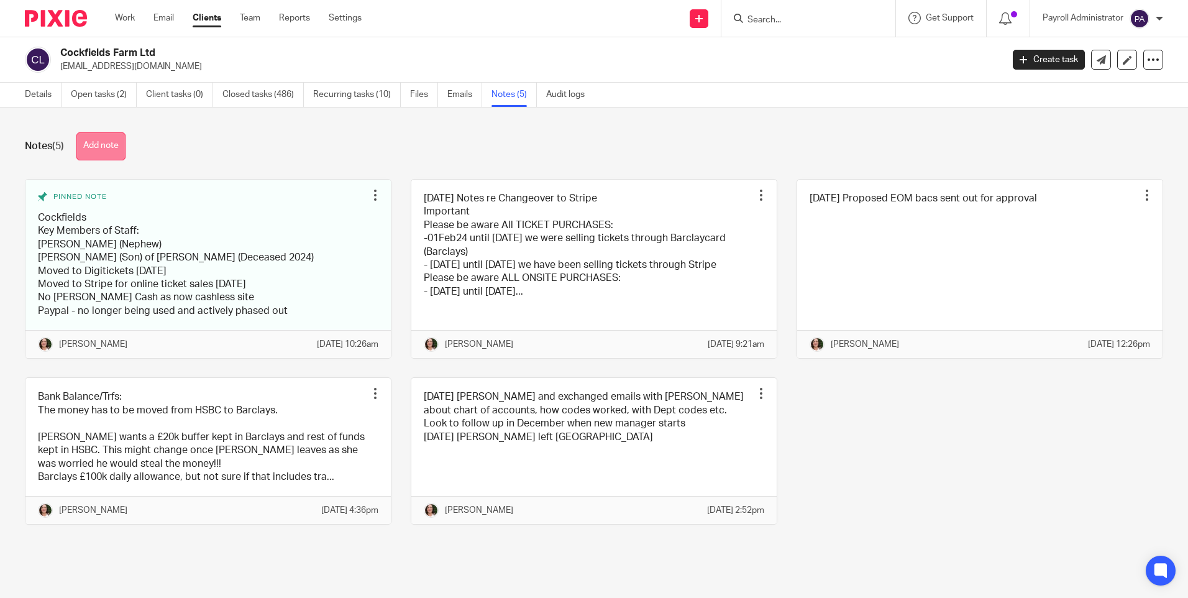
click at [116, 152] on button "Add note" at bounding box center [100, 146] width 49 height 28
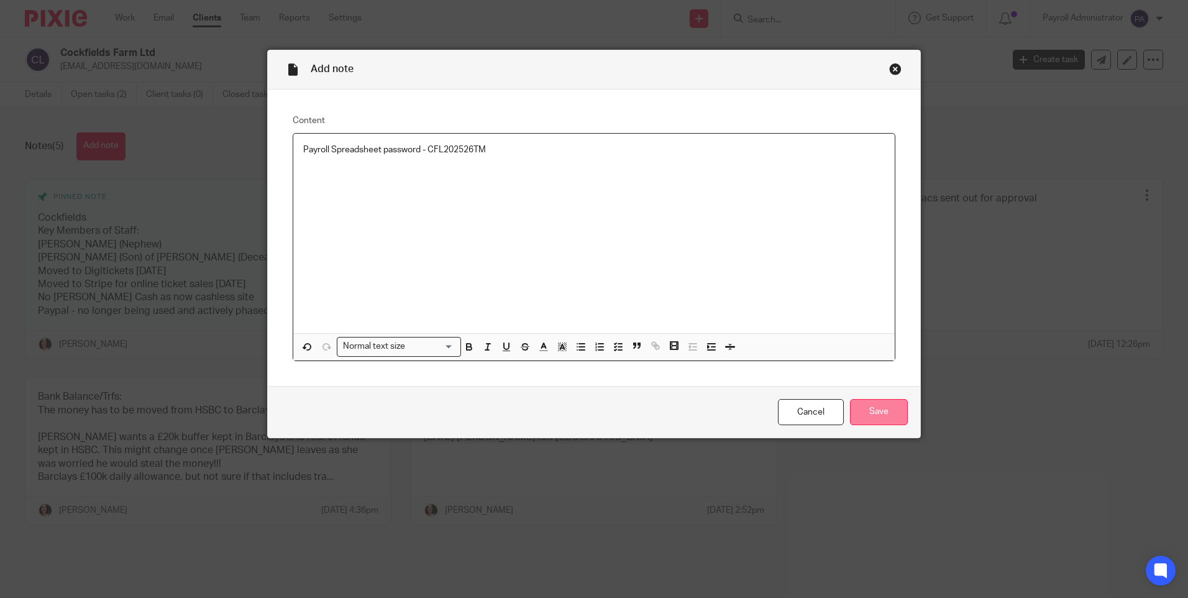
click at [888, 407] on input "Save" at bounding box center [879, 412] width 58 height 27
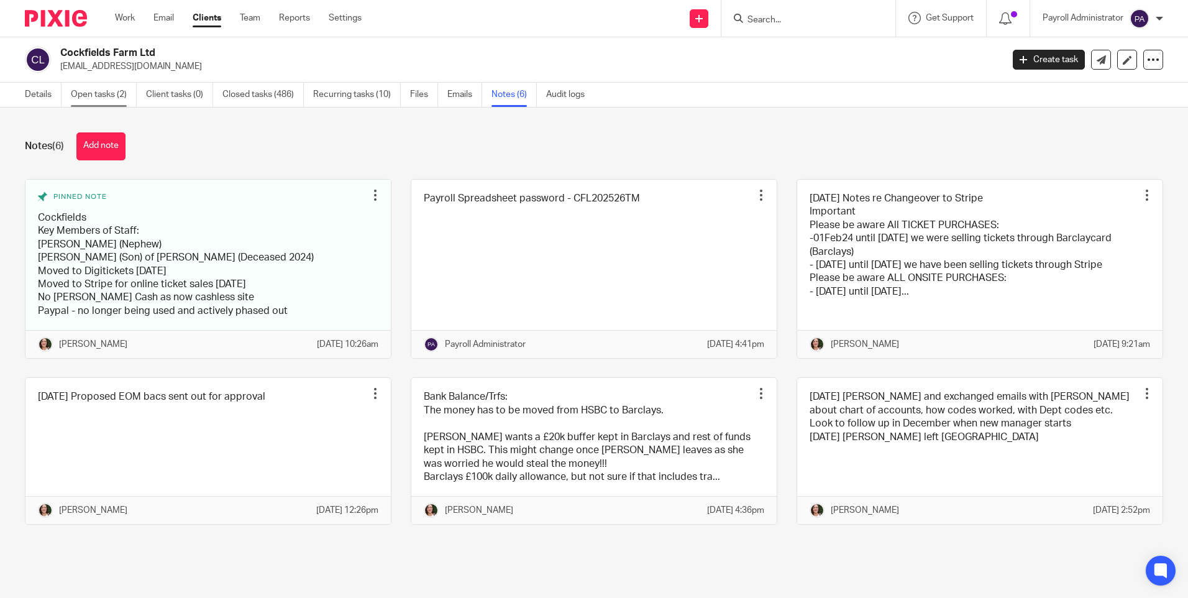
click at [98, 94] on link "Open tasks (2)" at bounding box center [104, 95] width 66 height 24
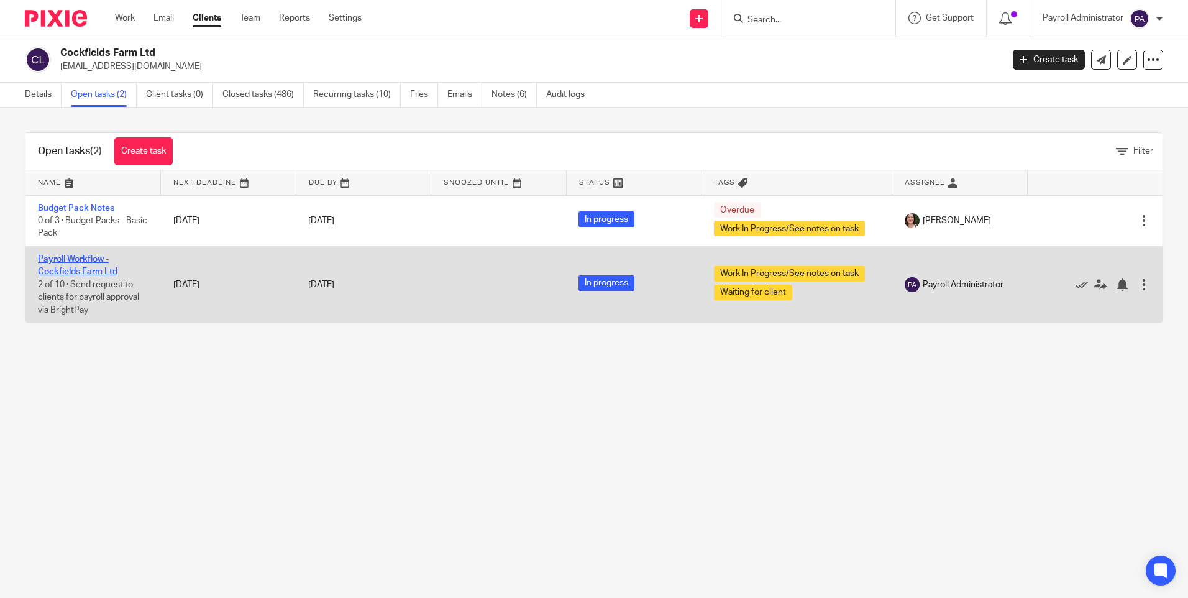
click at [89, 262] on link "Payroll Workflow - Cockfields Farm Ltd" at bounding box center [78, 265] width 80 height 21
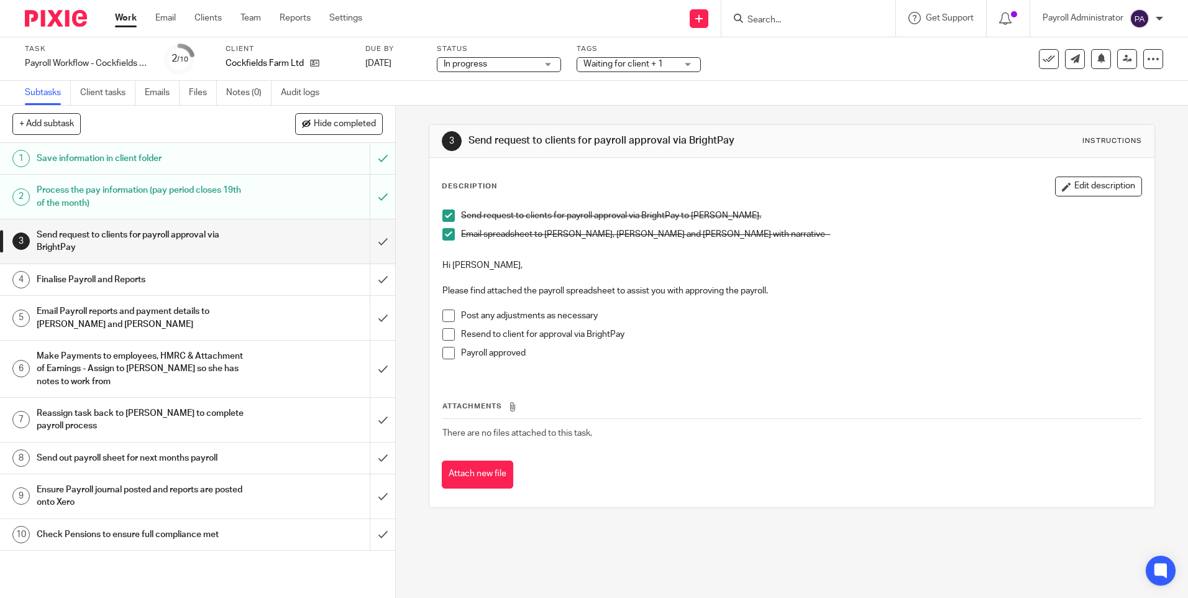
click at [133, 19] on link "Work" at bounding box center [126, 18] width 22 height 12
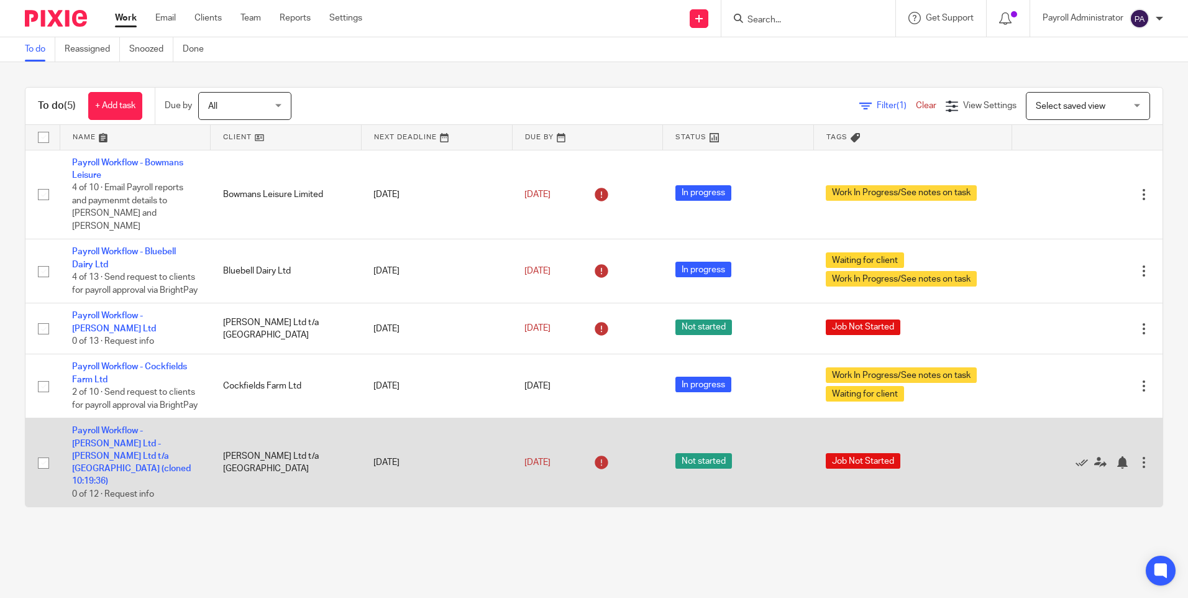
click at [1128, 460] on div "Edit task Delete" at bounding box center [1087, 462] width 126 height 31
click at [1138, 467] on div at bounding box center [1144, 462] width 12 height 12
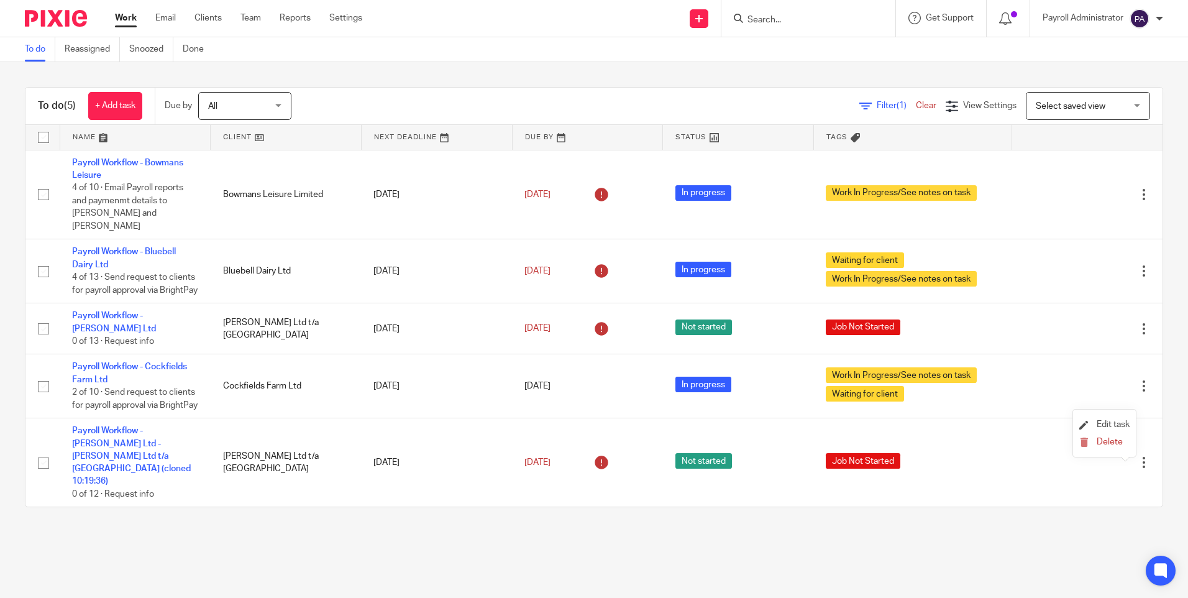
click at [1100, 432] on li "Edit task" at bounding box center [1104, 425] width 50 height 19
click at [1102, 439] on span "Delete" at bounding box center [1110, 441] width 26 height 9
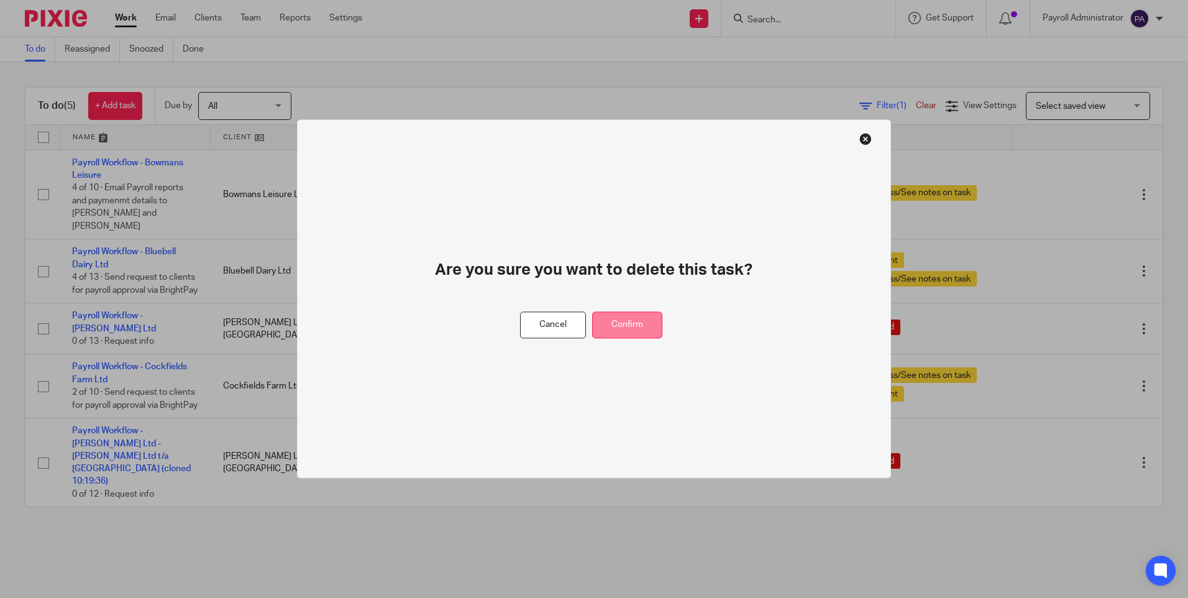
click at [632, 321] on button "Confirm" at bounding box center [627, 325] width 70 height 27
